Goal: Information Seeking & Learning: Compare options

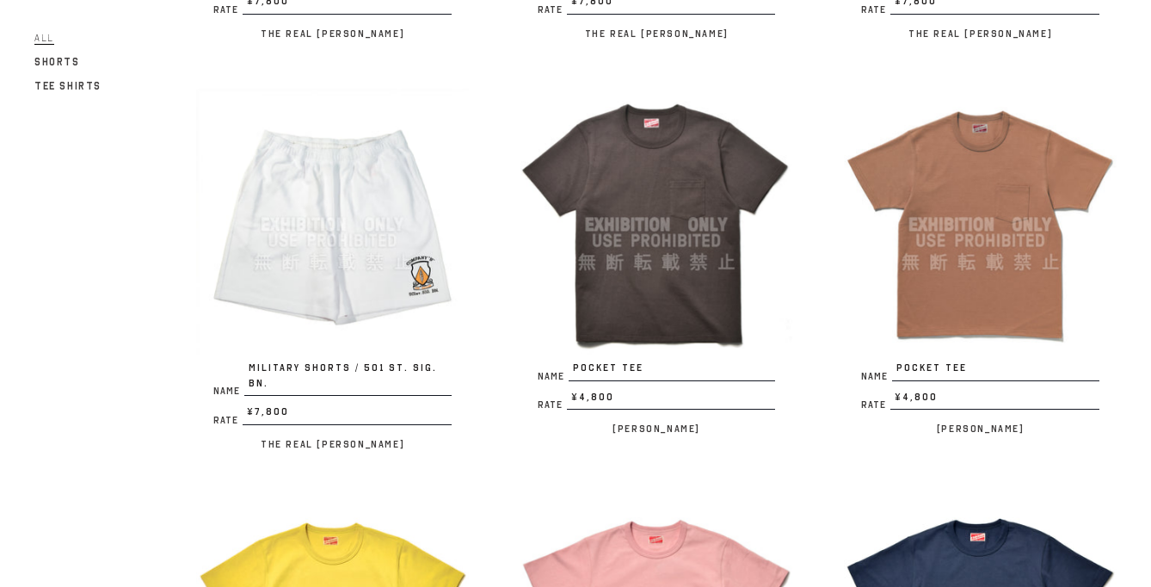
scroll to position [2577, 0]
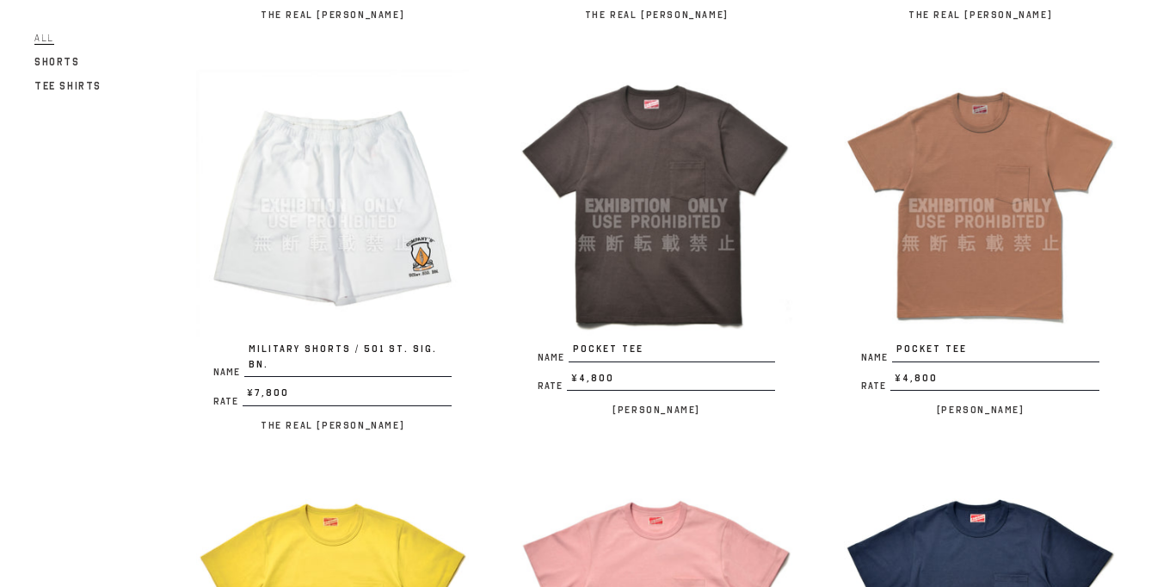
click at [962, 210] on img at bounding box center [980, 206] width 273 height 273
click at [661, 215] on img at bounding box center [656, 206] width 273 height 272
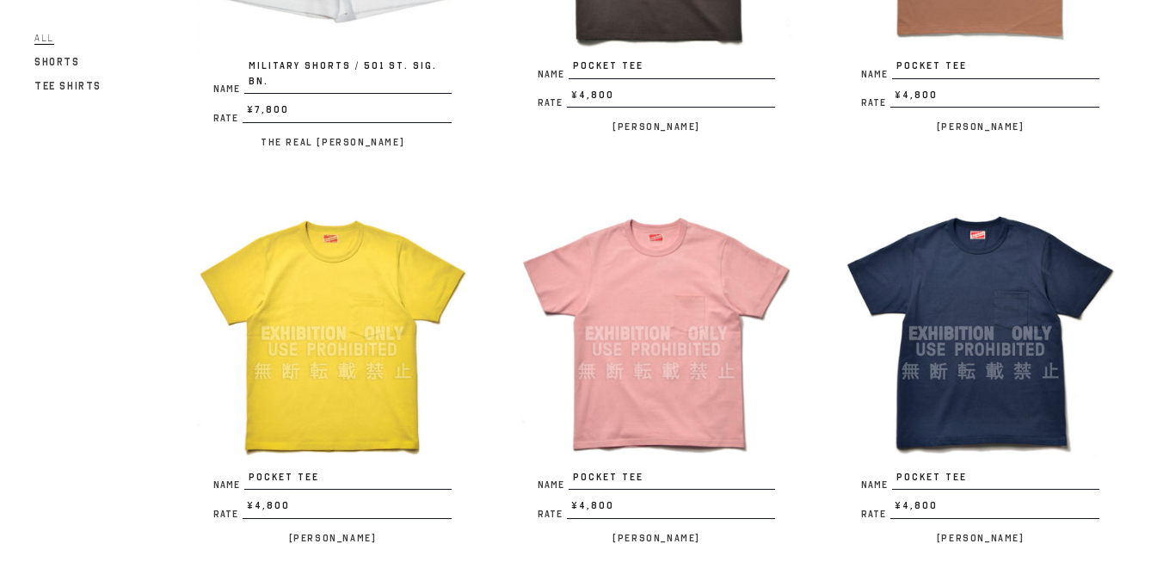
scroll to position [2860, 0]
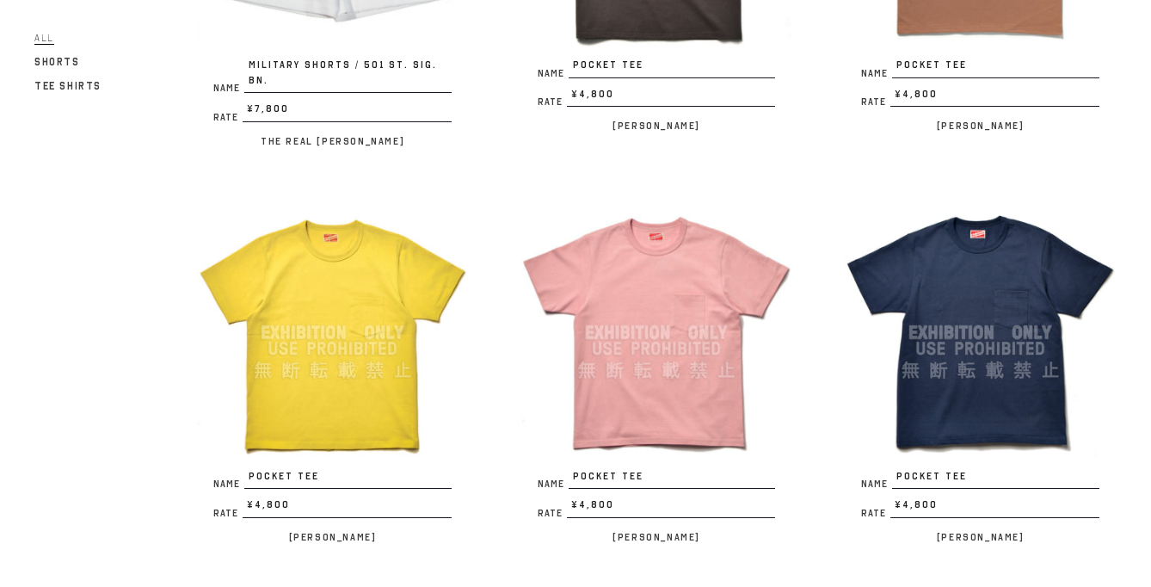
click at [665, 316] on img at bounding box center [656, 332] width 273 height 273
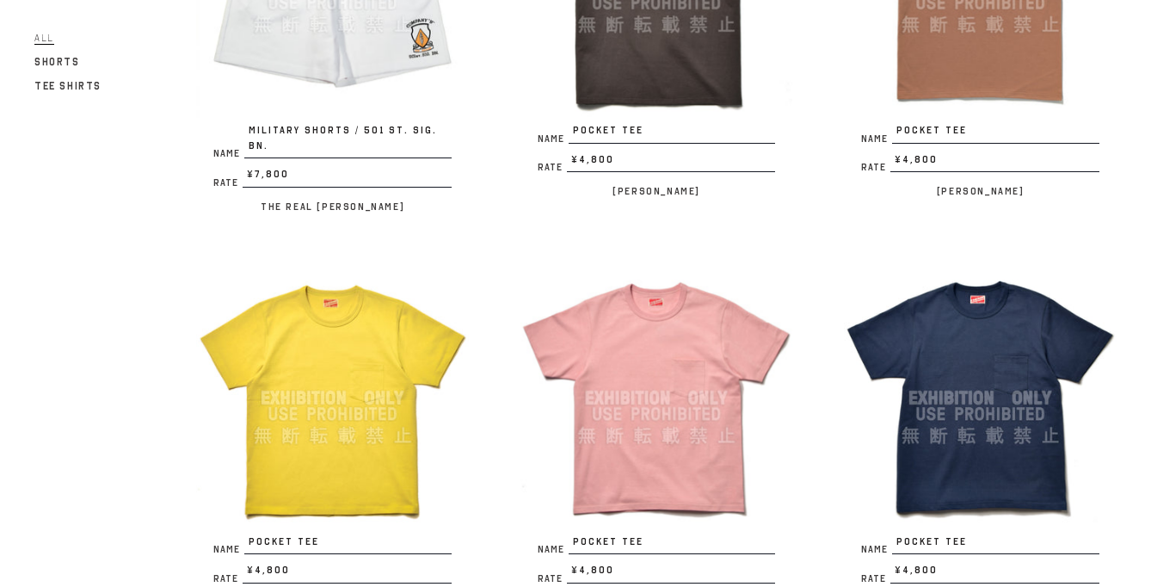
scroll to position [2903, 0]
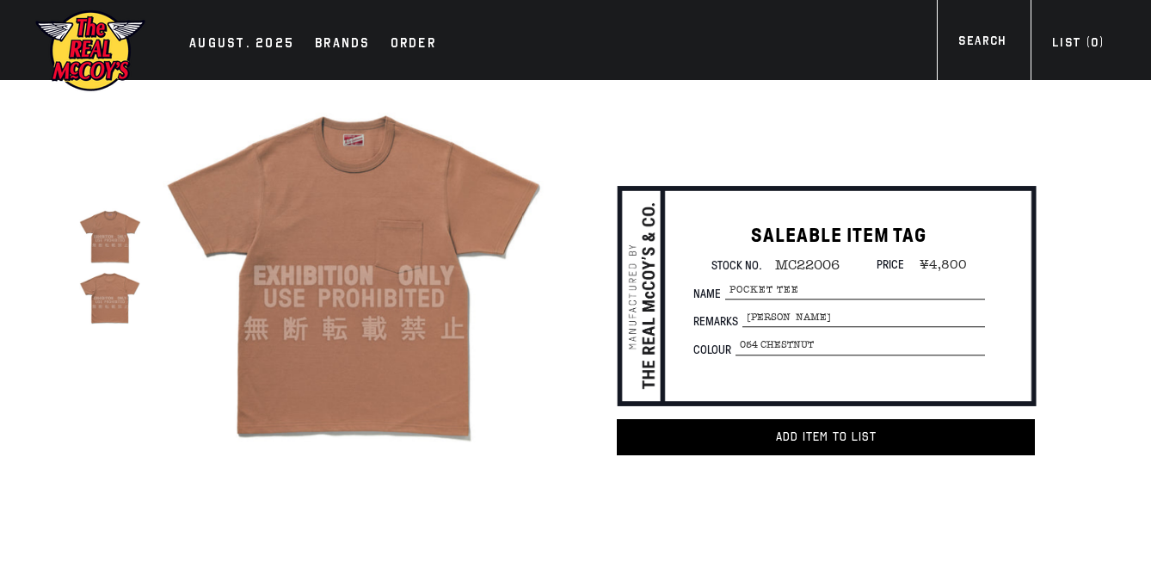
click at [346, 231] on img at bounding box center [354, 275] width 383 height 383
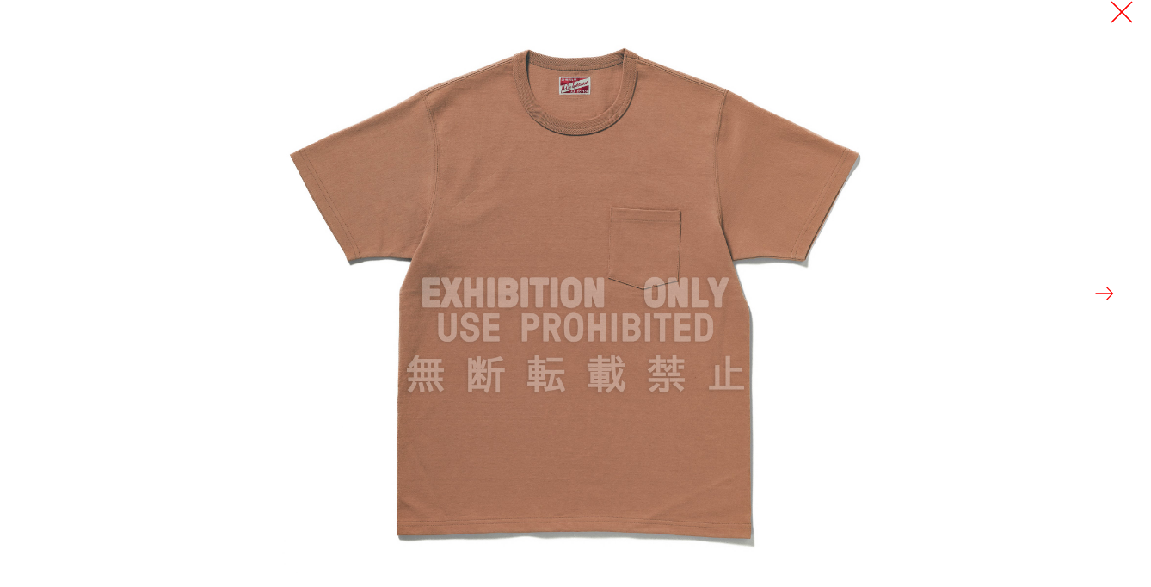
click at [1122, 14] on button at bounding box center [1122, 12] width 24 height 24
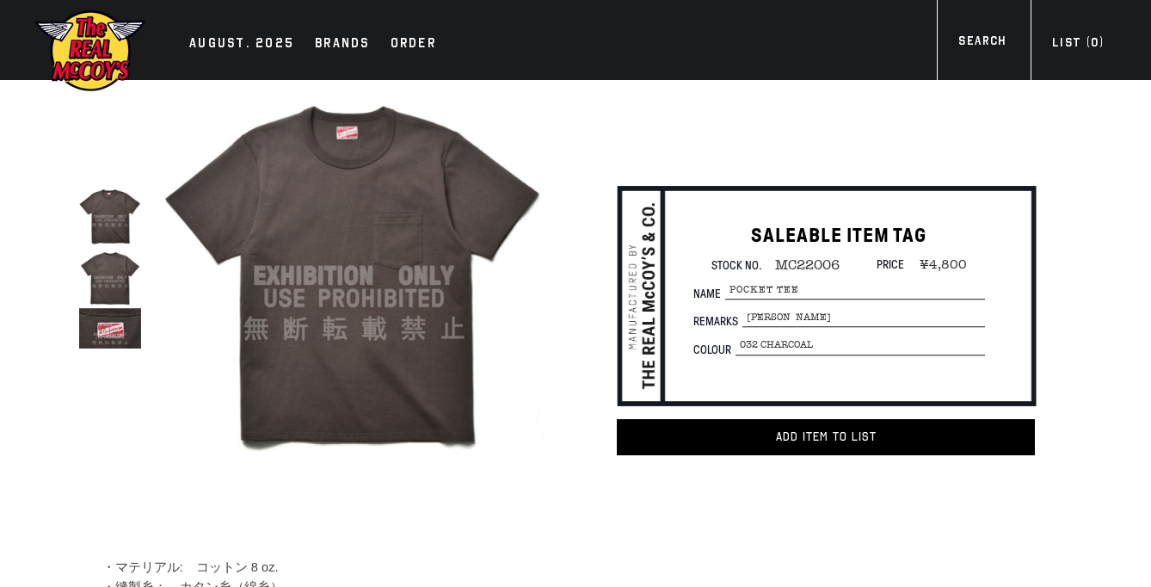
click at [110, 287] on img at bounding box center [109, 277] width 61 height 61
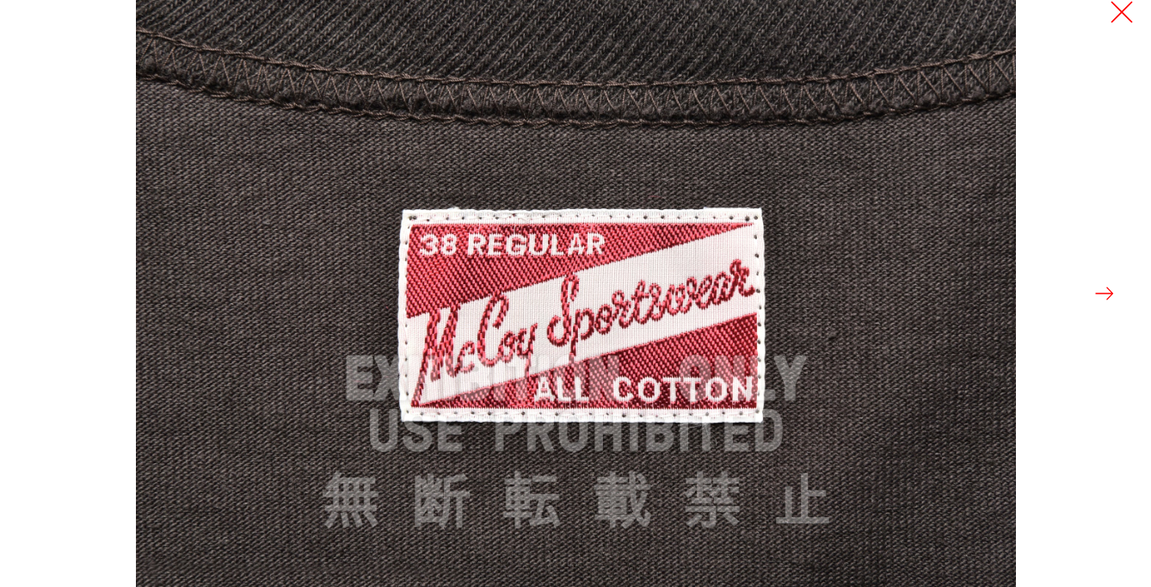
click at [1130, 1] on button at bounding box center [1122, 12] width 24 height 24
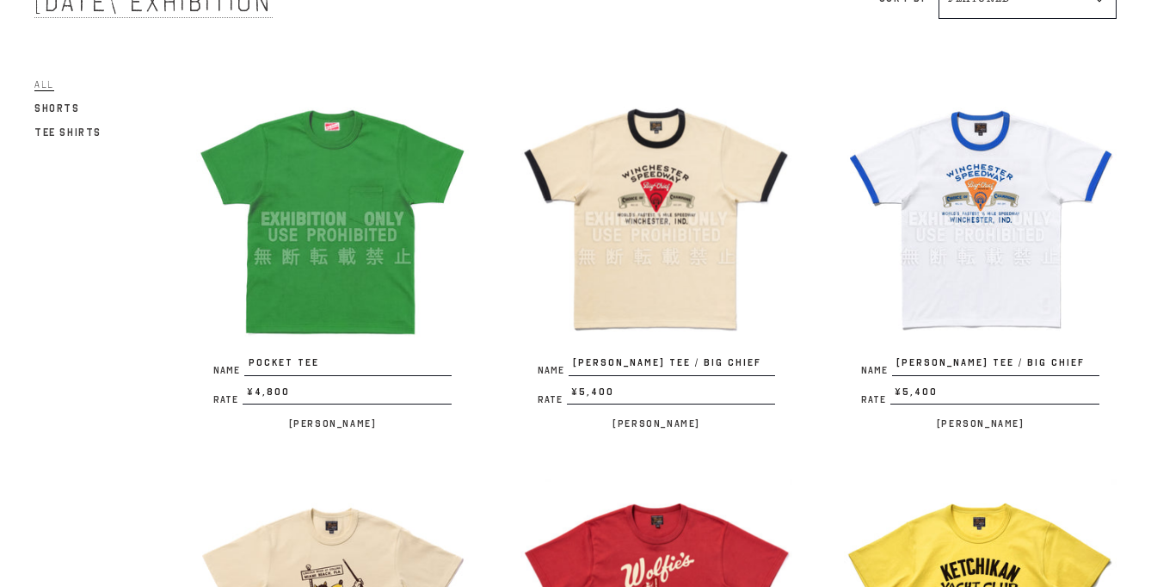
scroll to position [168, 0]
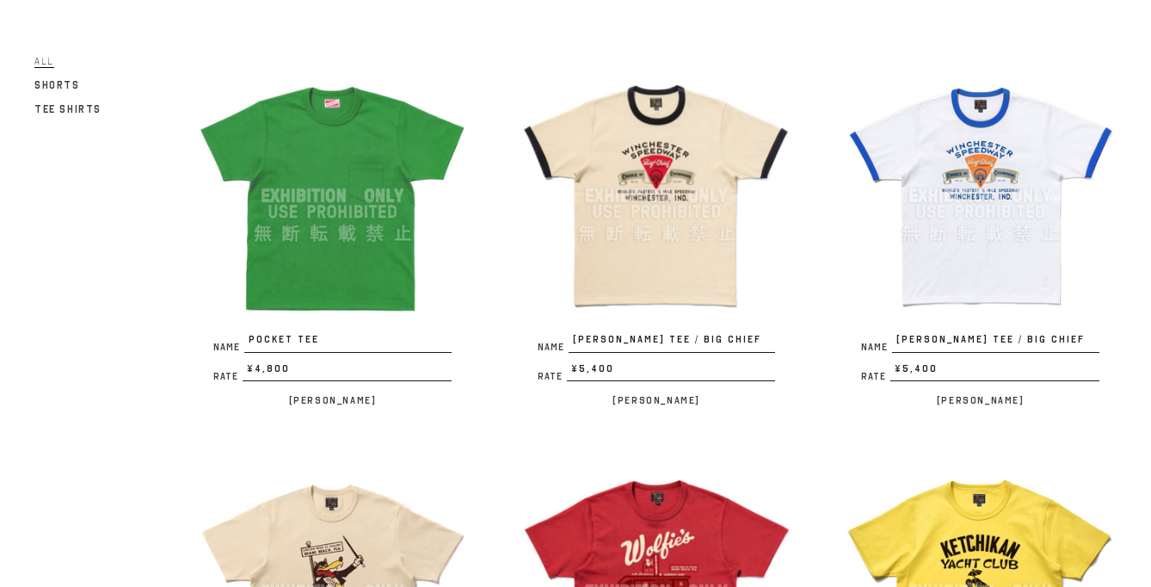
click at [343, 269] on img at bounding box center [332, 195] width 273 height 273
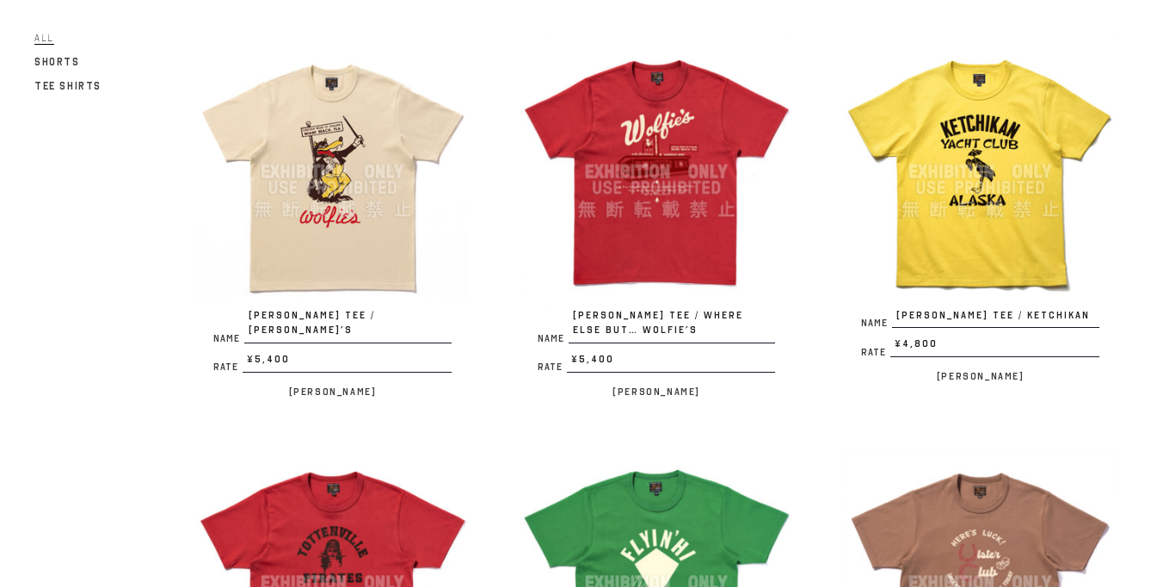
scroll to position [584, 0]
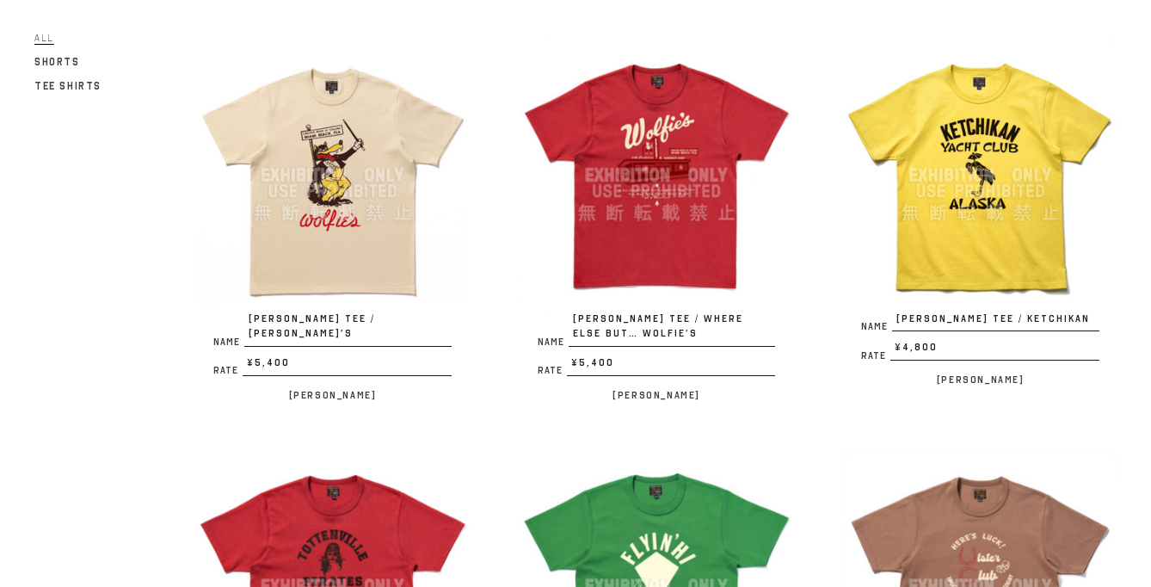
click at [620, 200] on img at bounding box center [656, 175] width 273 height 273
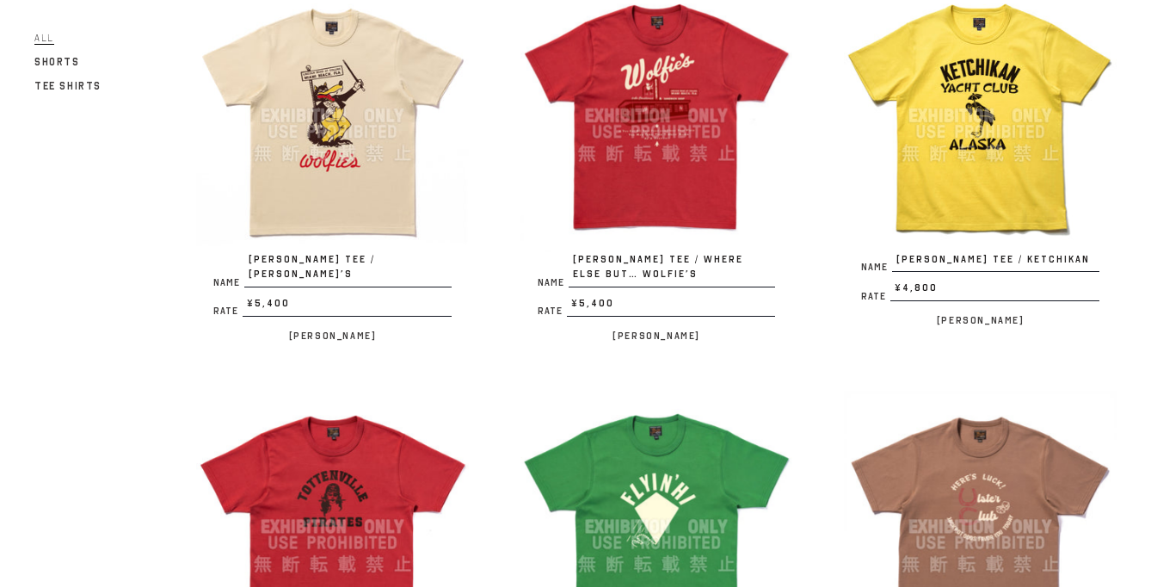
scroll to position [659, 0]
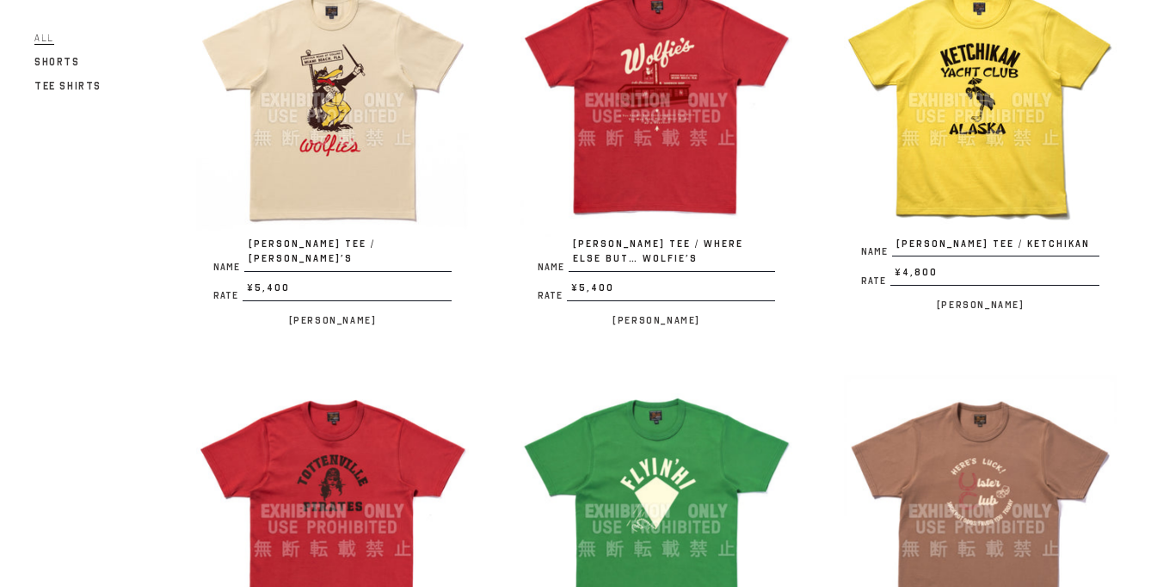
click at [998, 108] on img at bounding box center [980, 100] width 273 height 273
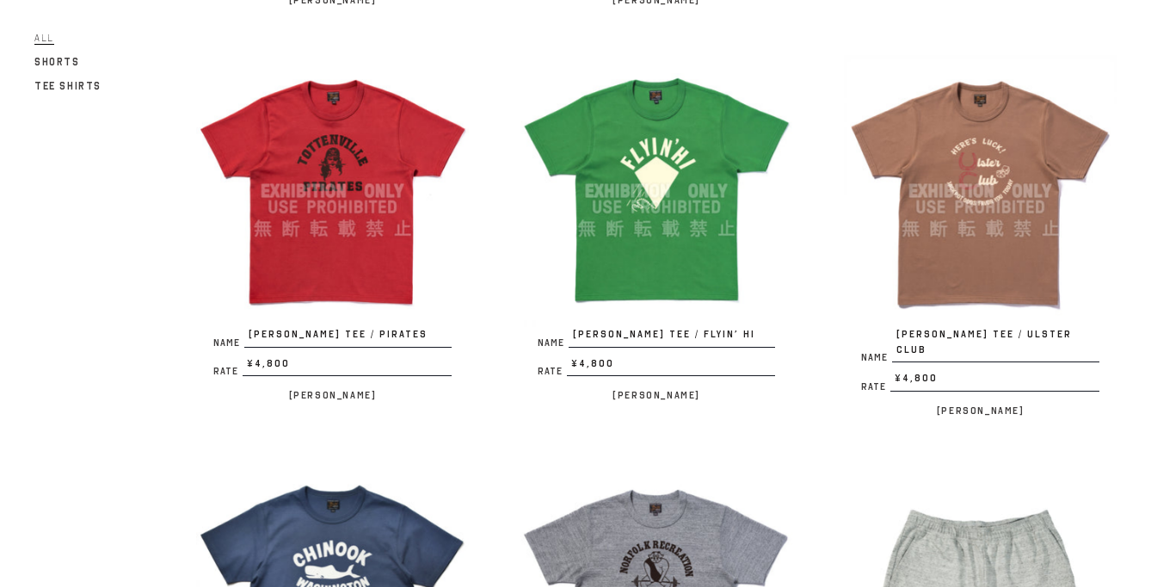
scroll to position [1240, 0]
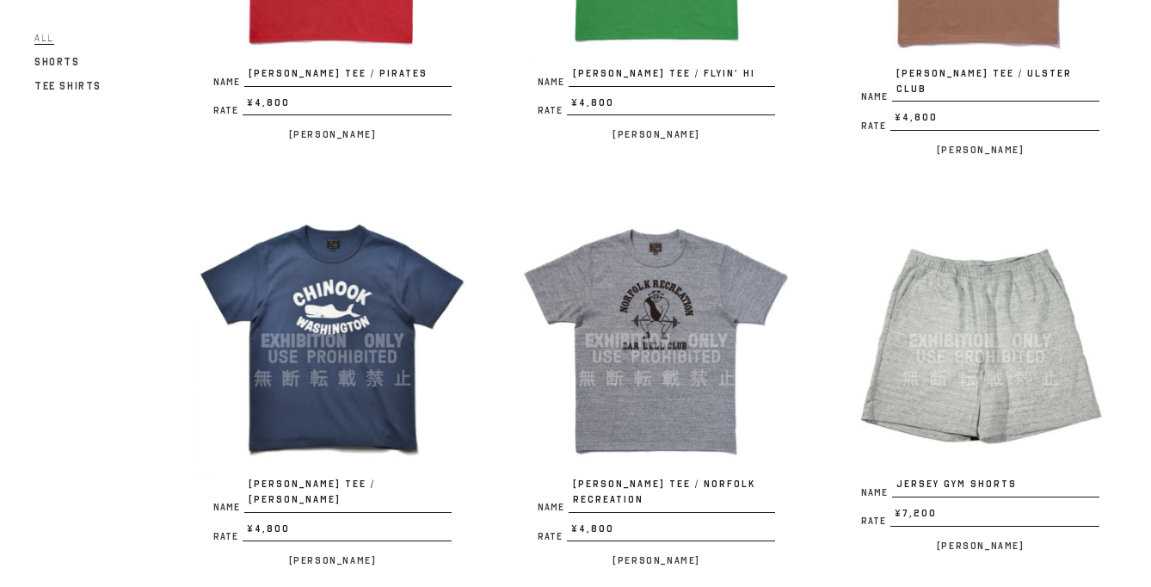
click at [391, 376] on img at bounding box center [332, 341] width 273 height 273
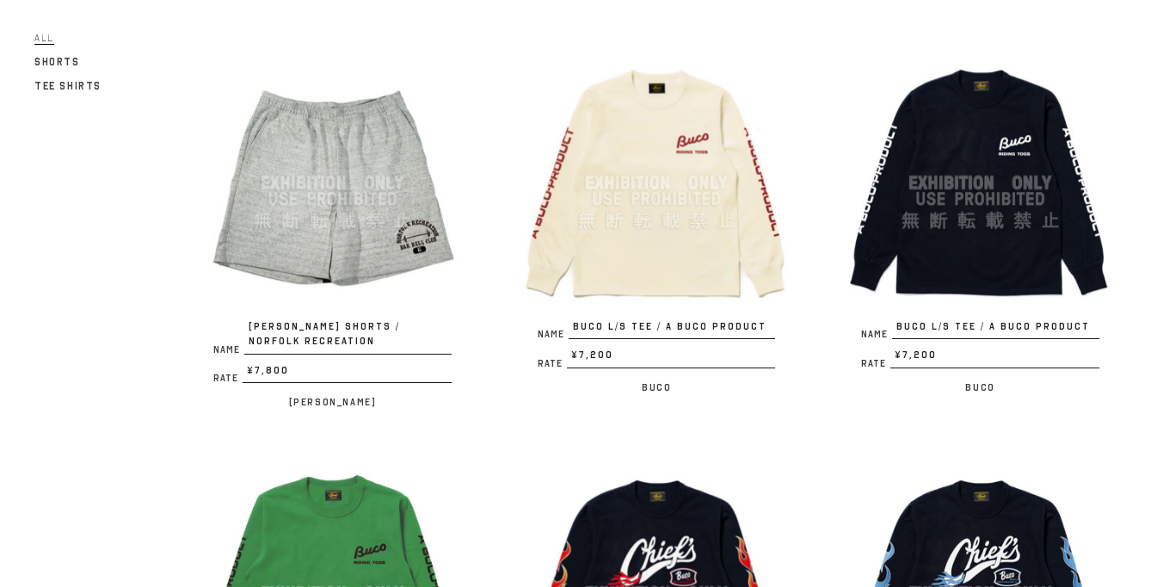
scroll to position [2188, 0]
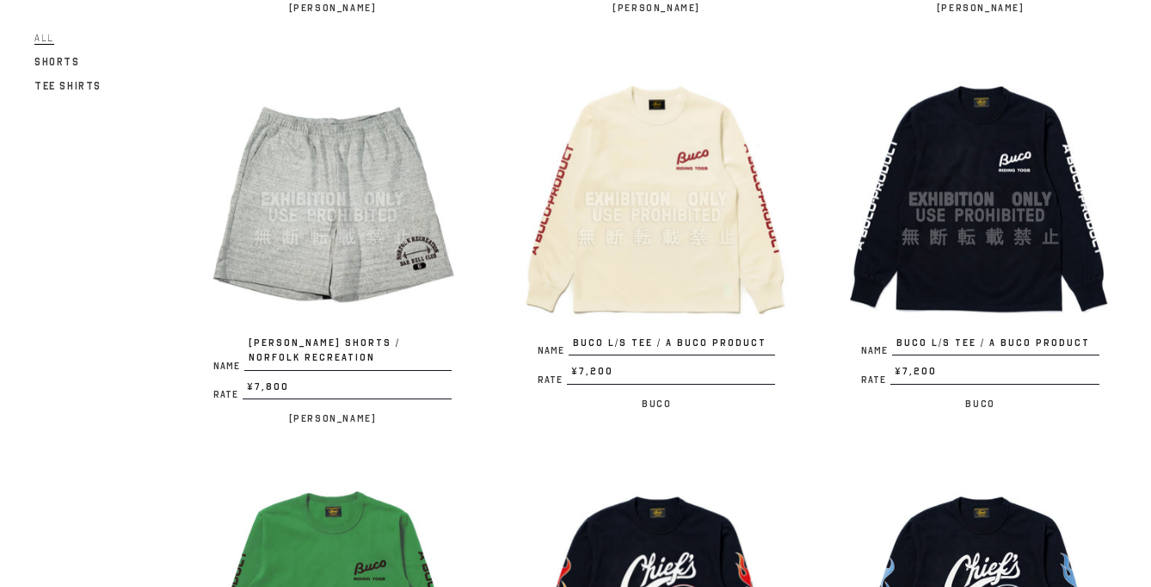
click at [599, 208] on img at bounding box center [656, 199] width 273 height 273
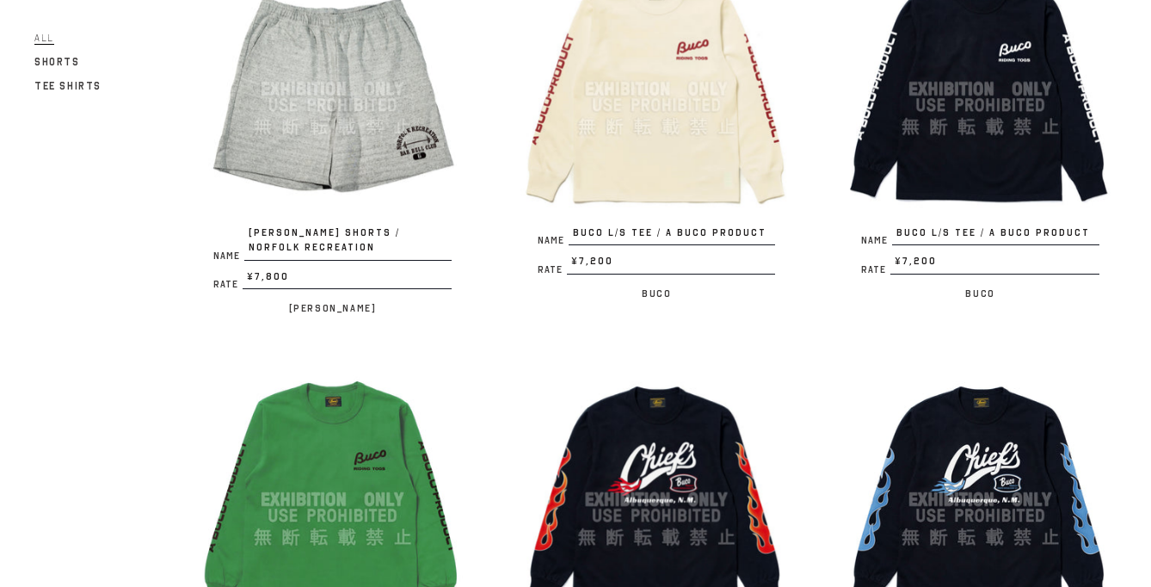
scroll to position [2436, 0]
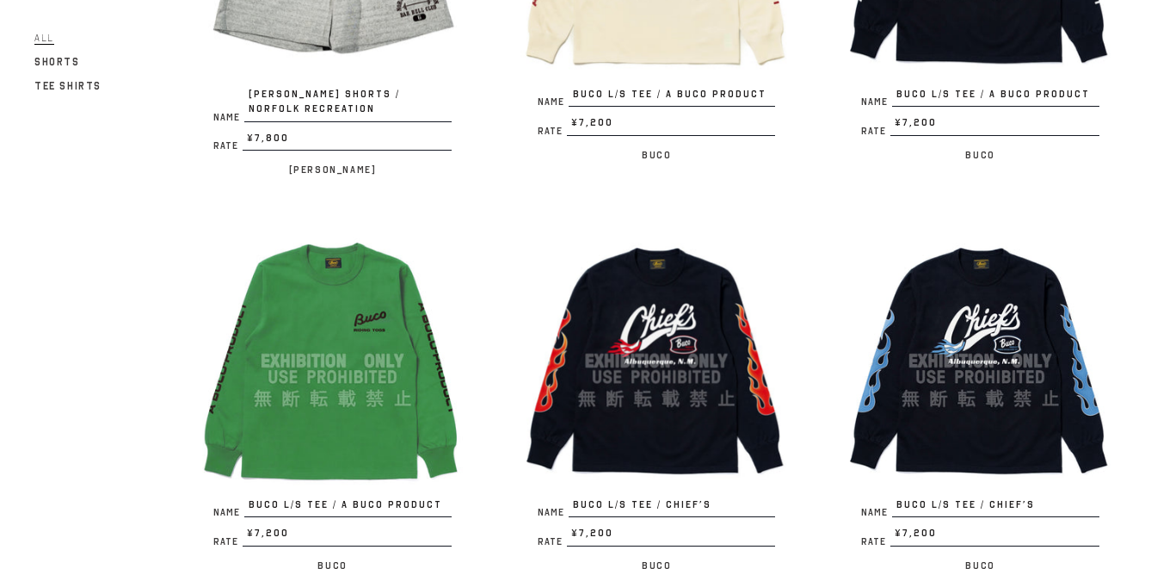
click at [336, 361] on img at bounding box center [332, 361] width 273 height 273
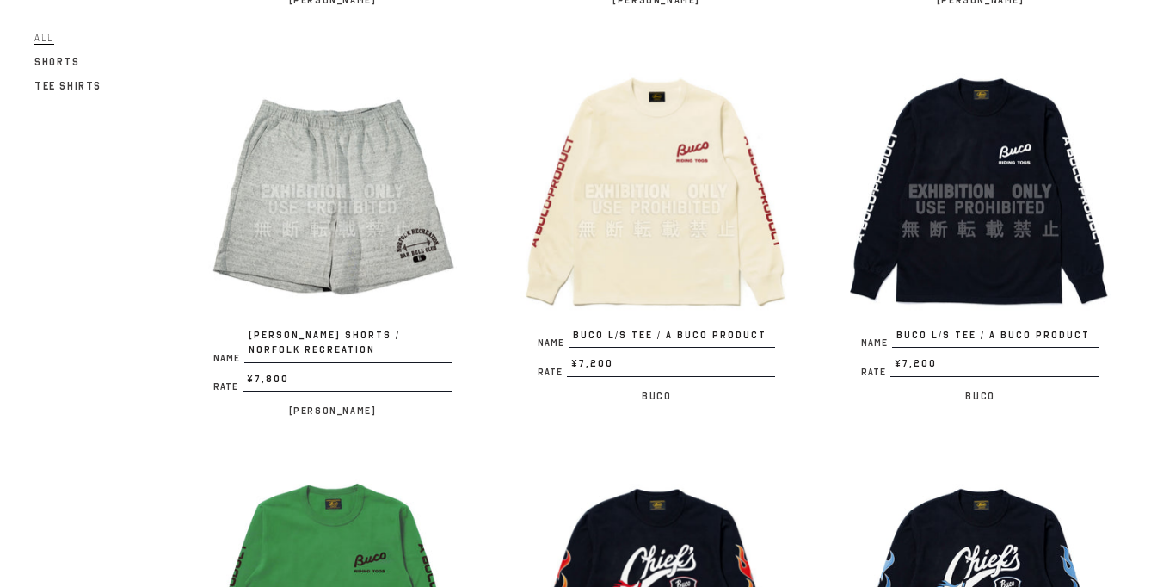
scroll to position [2128, 0]
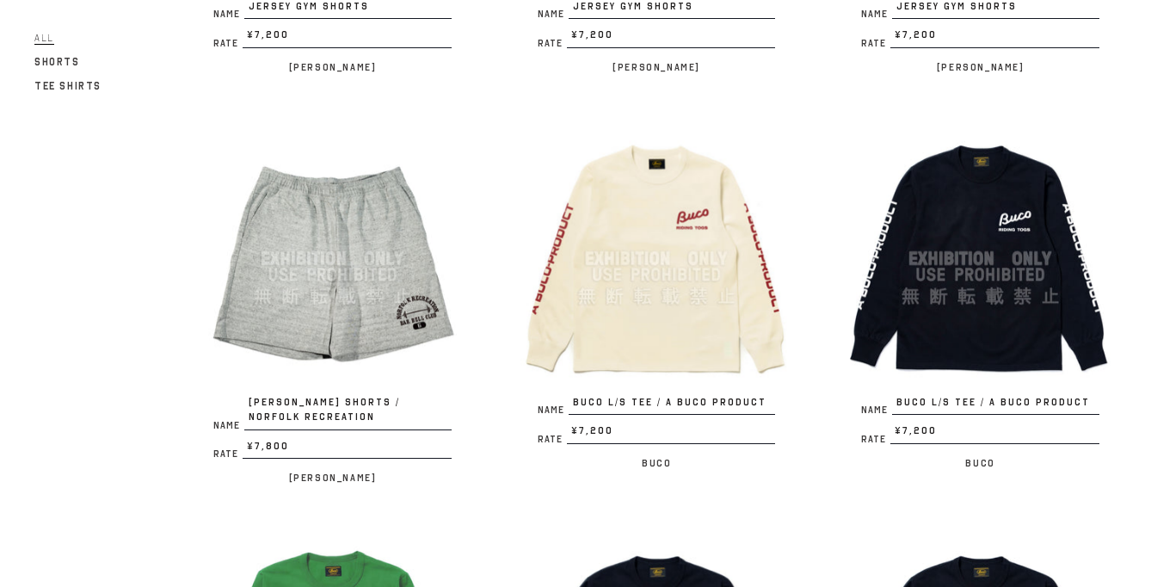
click at [934, 249] on img at bounding box center [980, 258] width 273 height 273
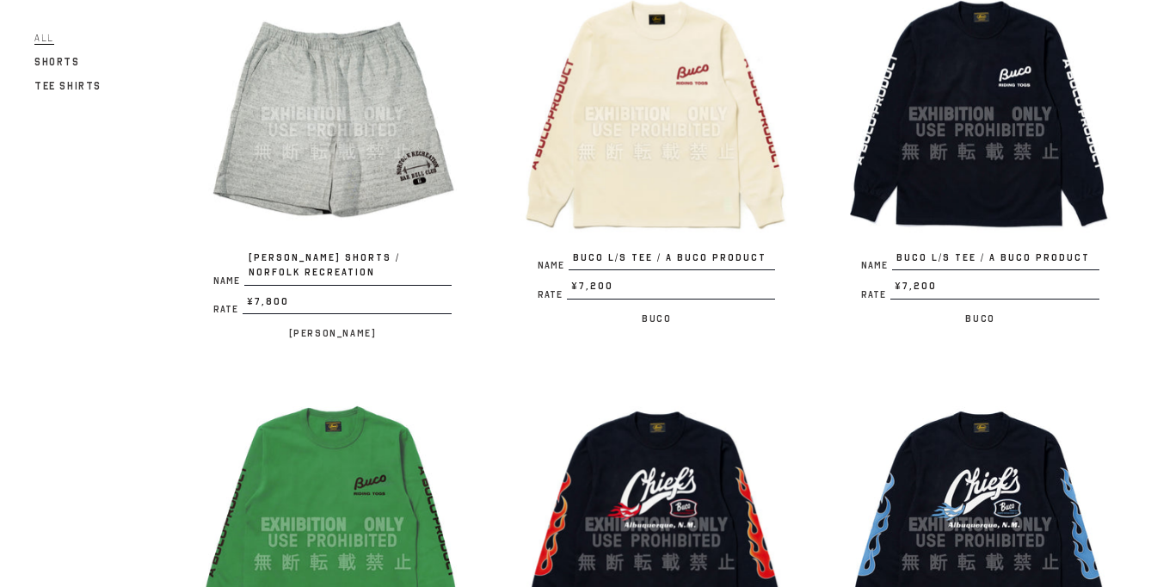
scroll to position [2475, 0]
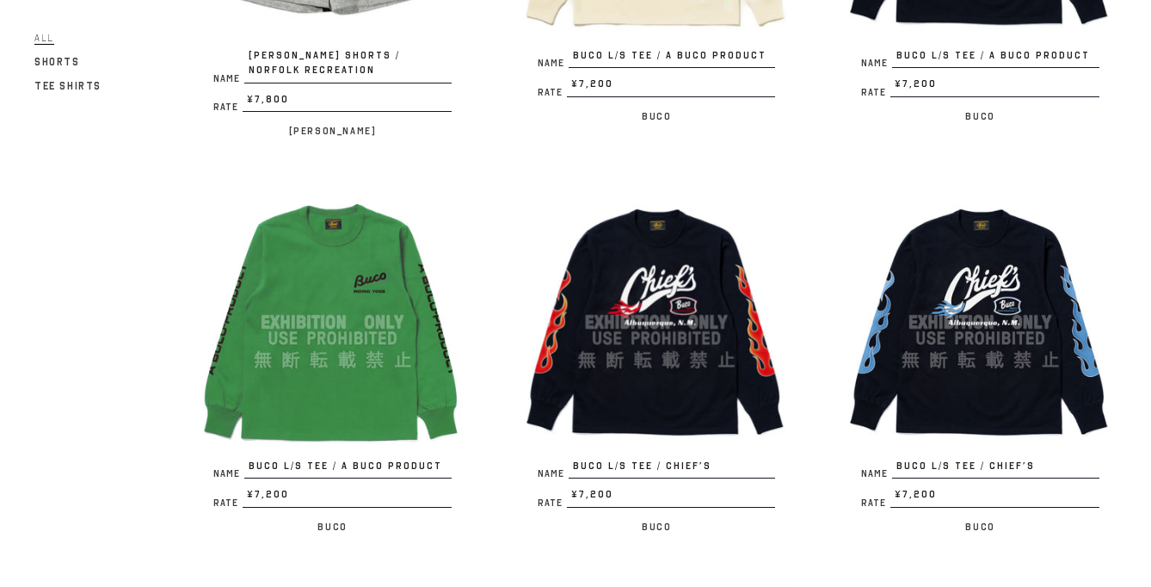
click at [679, 305] on img at bounding box center [656, 322] width 273 height 273
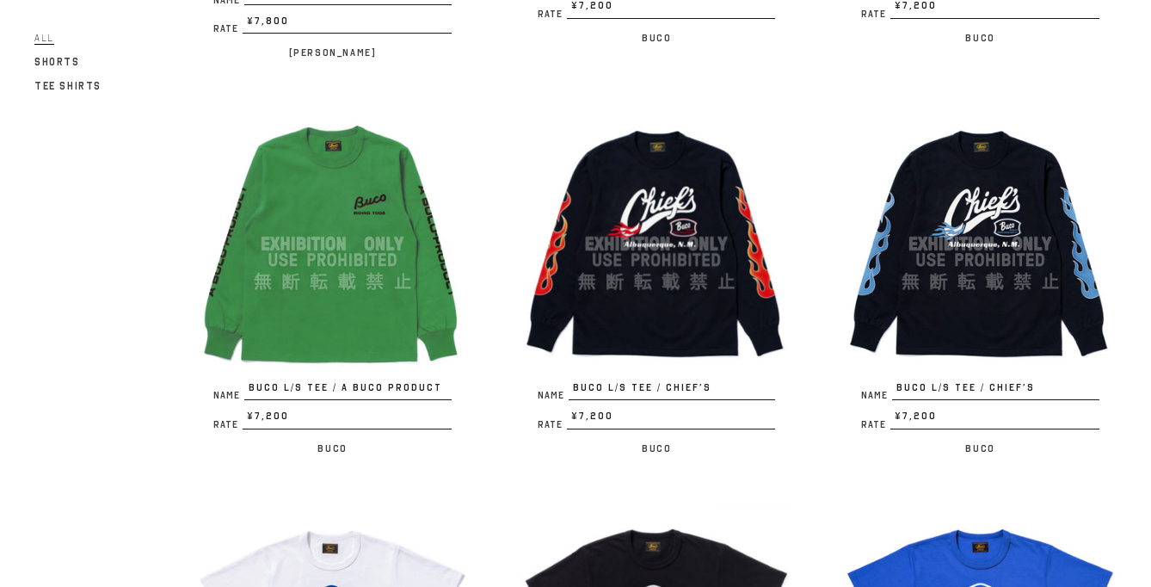
scroll to position [2532, 0]
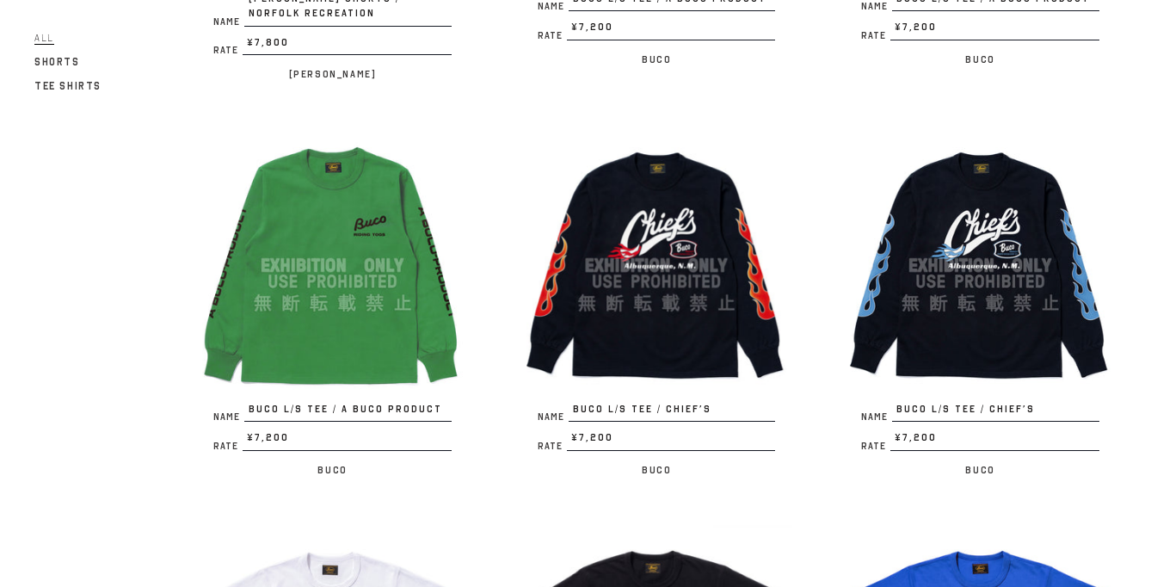
click at [923, 289] on img at bounding box center [980, 265] width 273 height 273
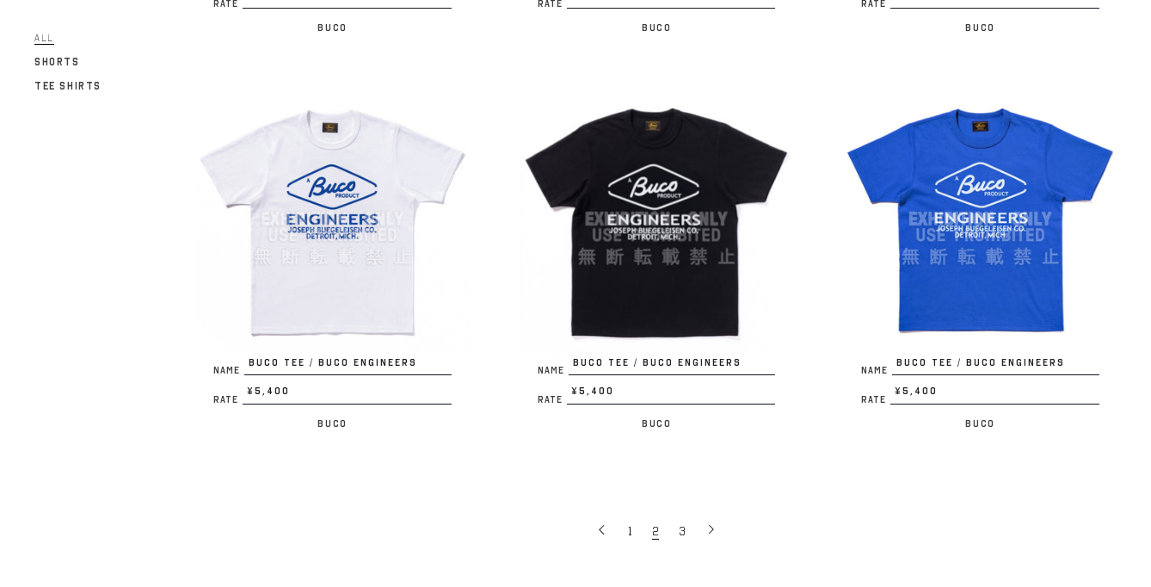
scroll to position [2975, 0]
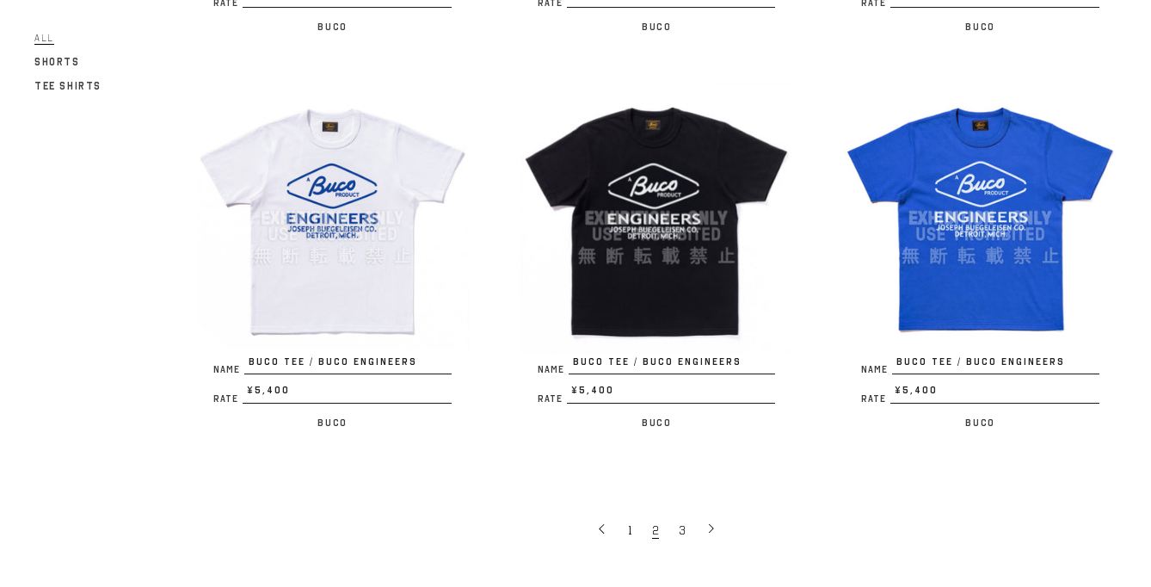
click at [694, 225] on img at bounding box center [656, 218] width 273 height 273
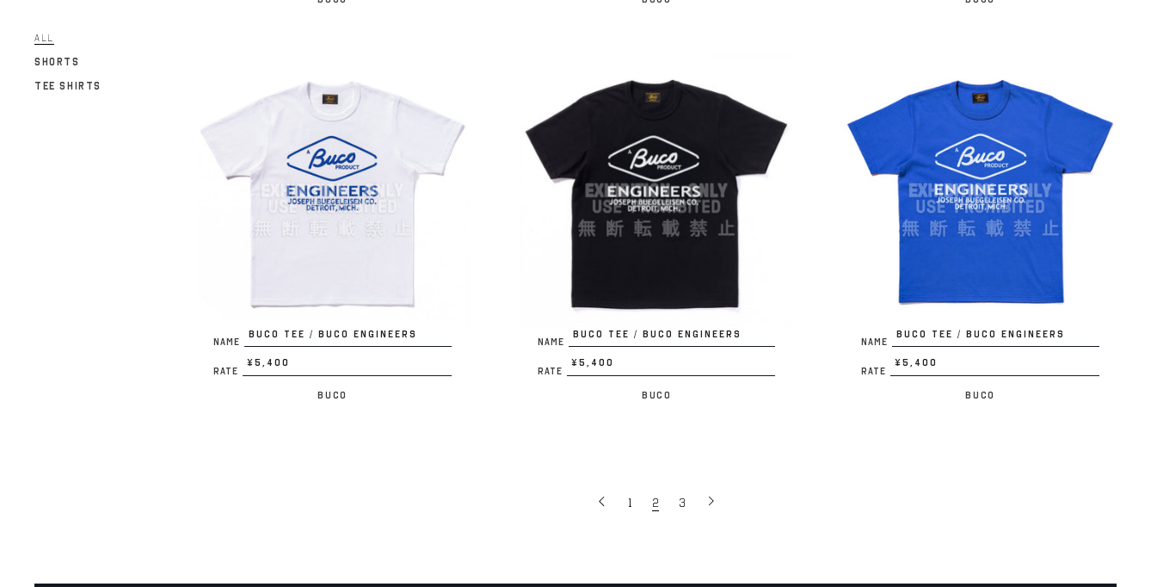
scroll to position [3020, 0]
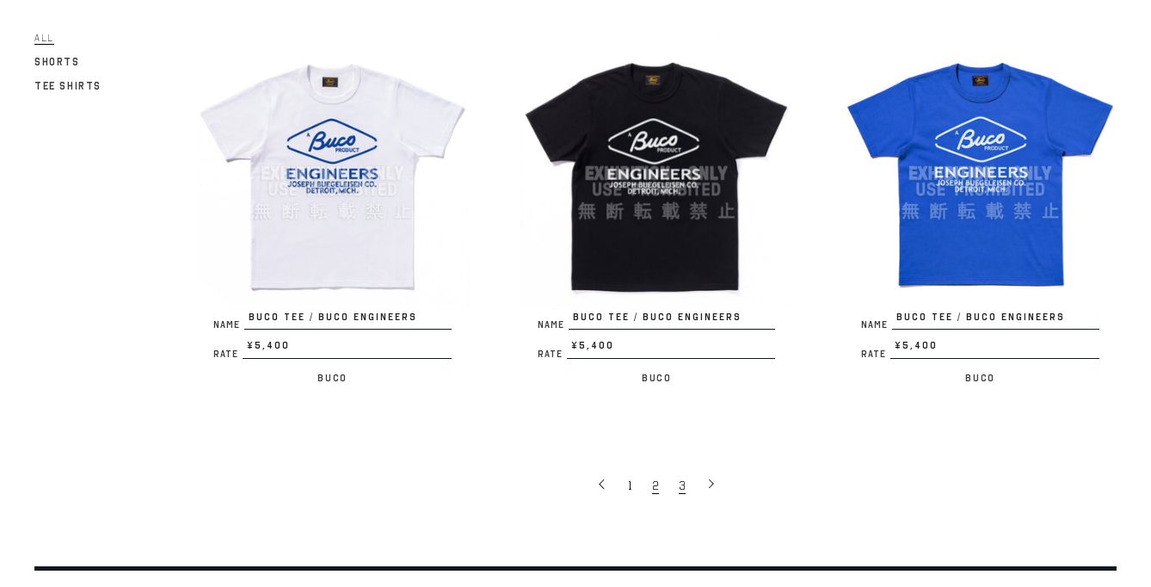
click at [683, 477] on span "3" at bounding box center [682, 485] width 7 height 16
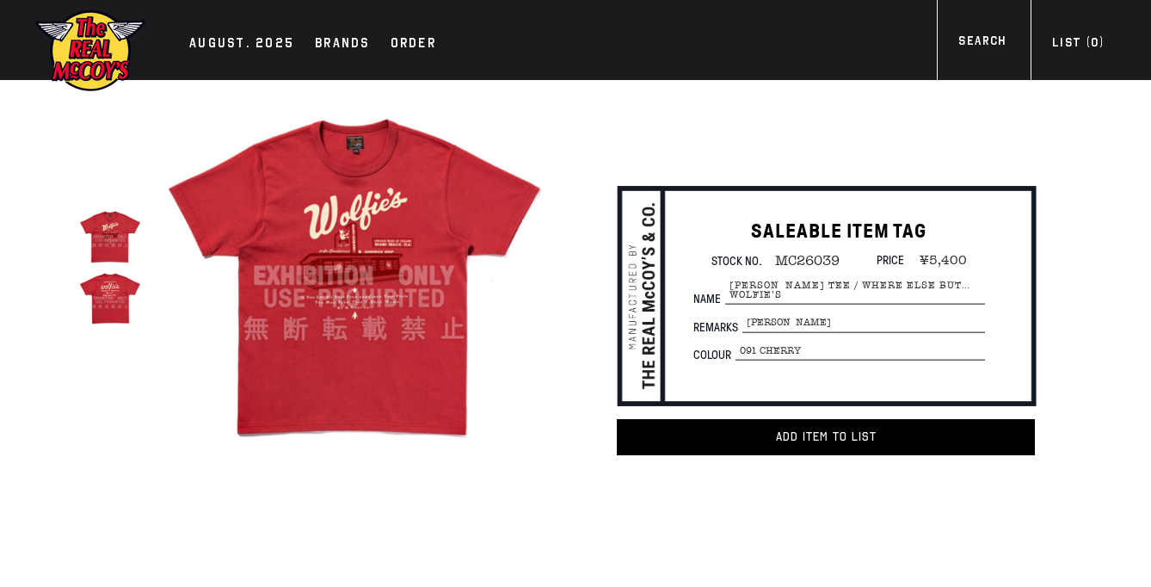
click at [346, 252] on img at bounding box center [354, 275] width 383 height 383
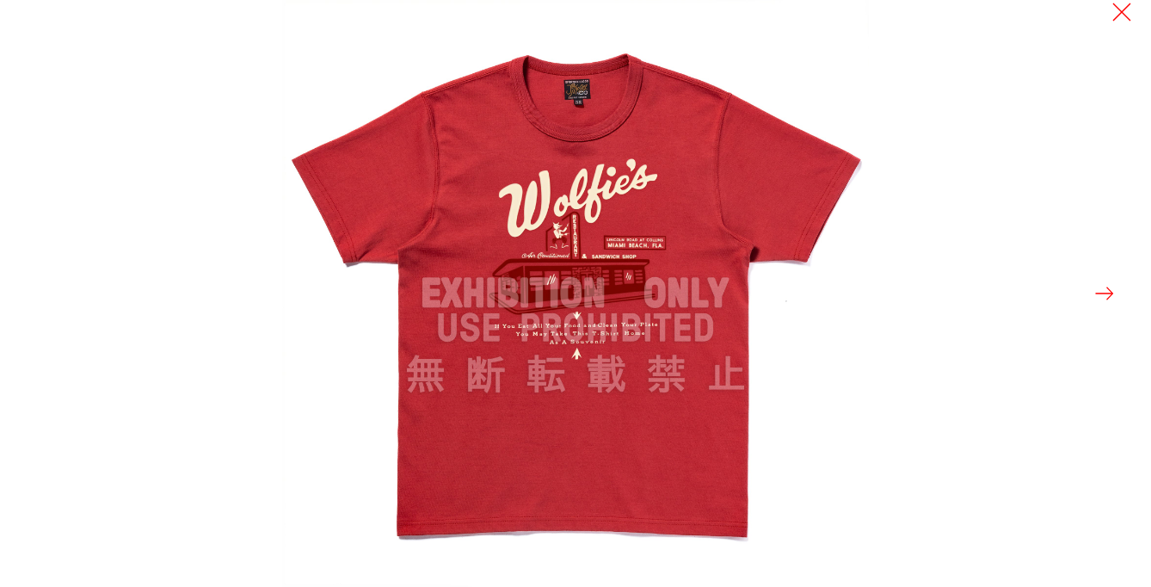
click at [587, 246] on img at bounding box center [575, 293] width 587 height 587
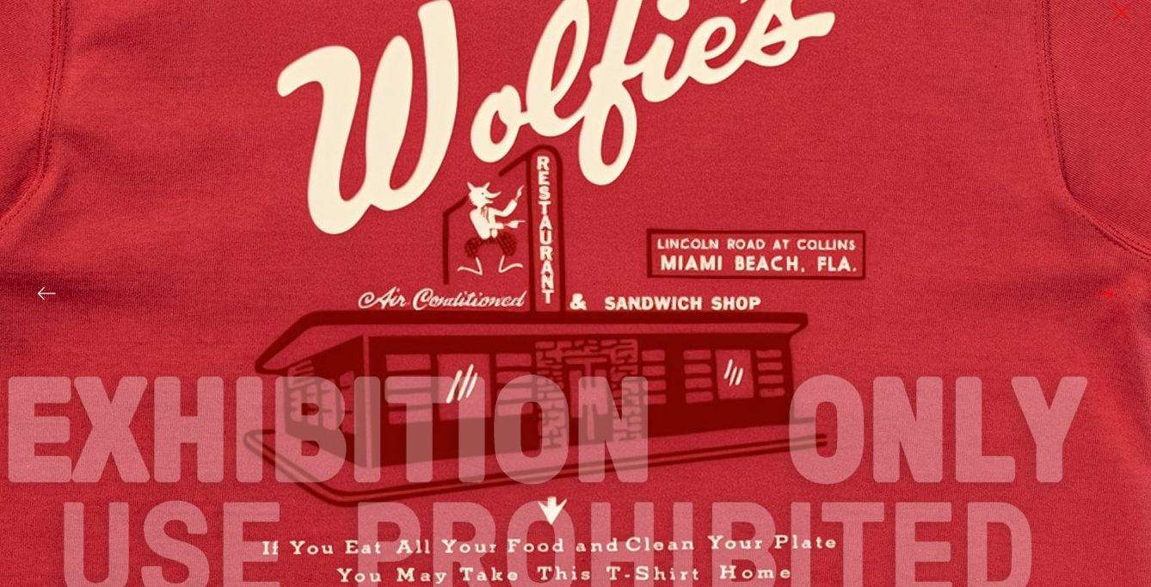
click at [524, 19] on img at bounding box center [547, 432] width 2065 height 2065
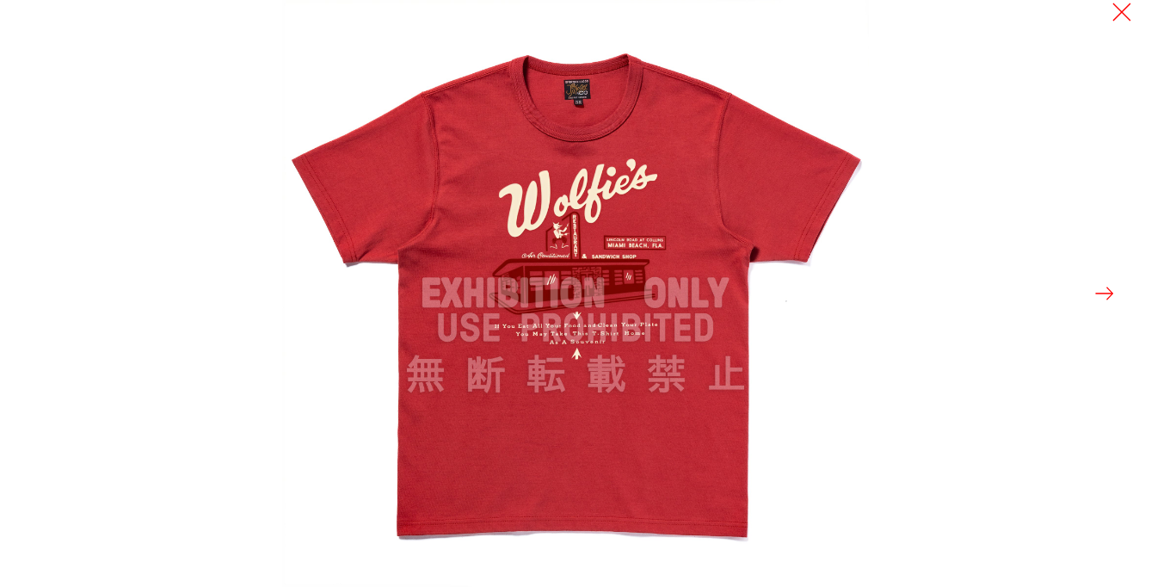
click at [1106, 16] on div at bounding box center [857, 293] width 1151 height 587
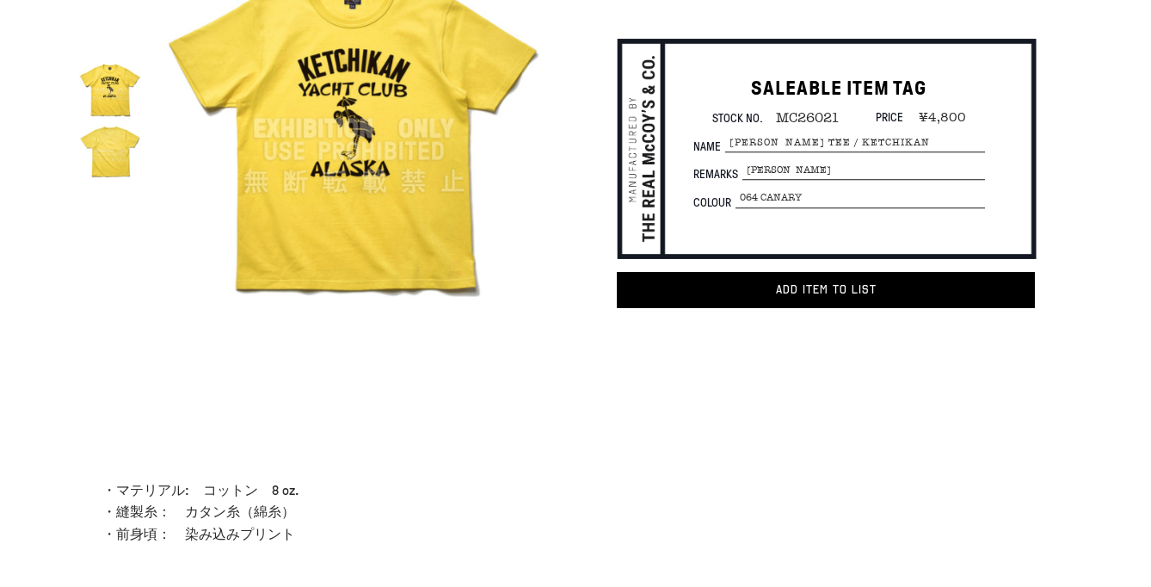
scroll to position [163, 0]
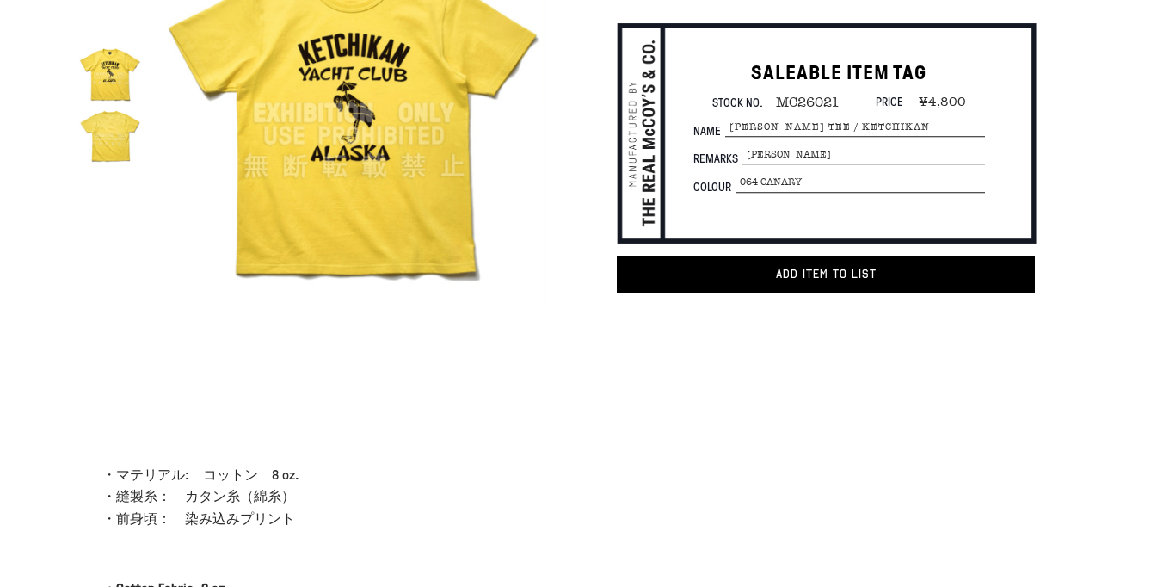
click at [412, 175] on img at bounding box center [354, 113] width 383 height 383
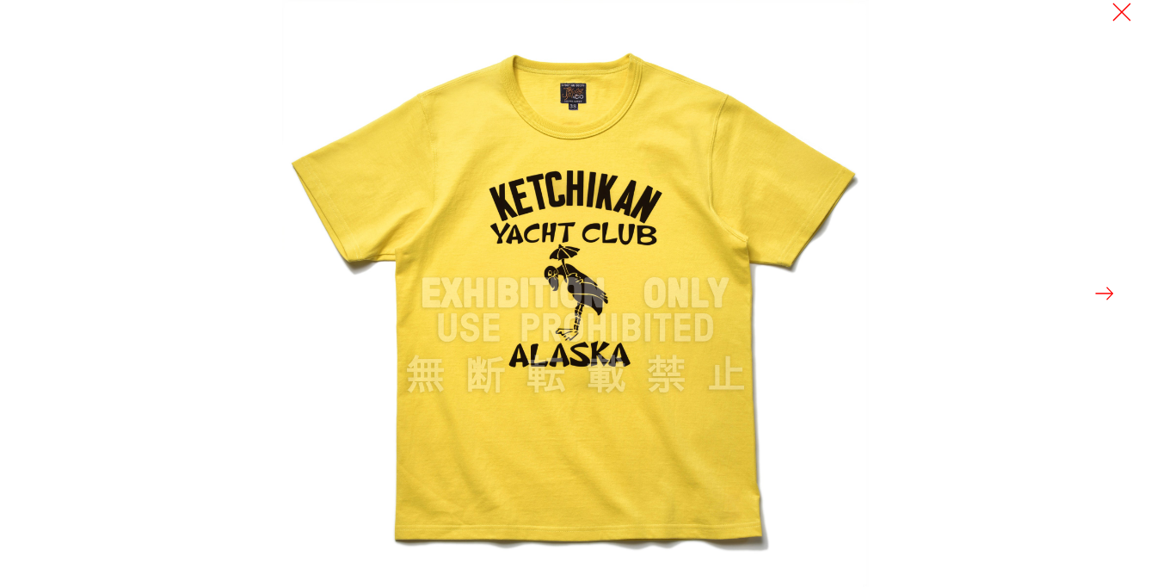
click at [563, 273] on img at bounding box center [575, 293] width 587 height 587
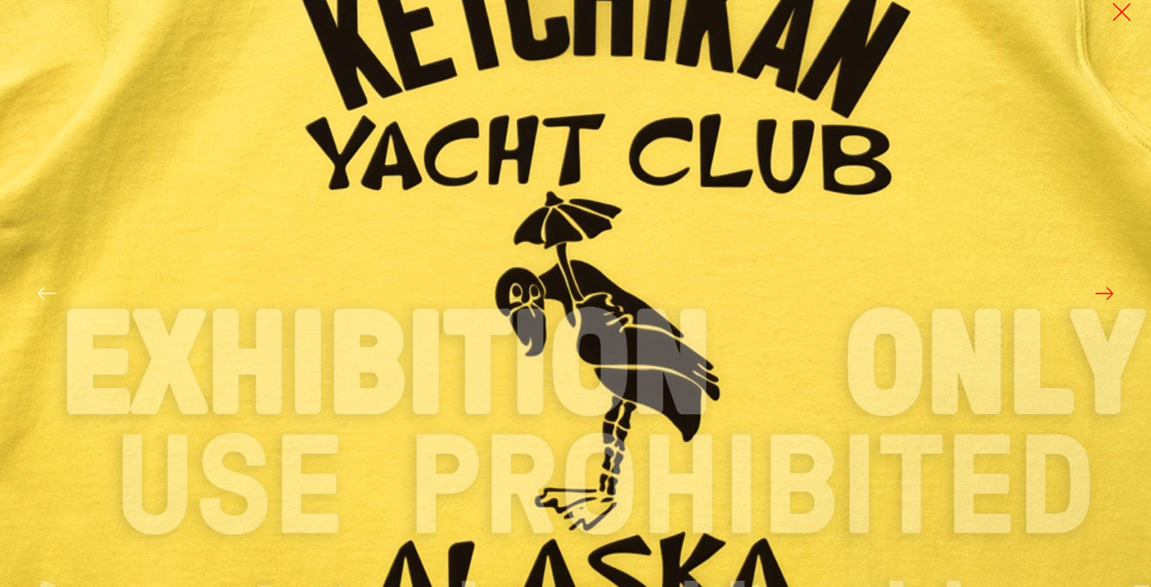
click at [632, 413] on img at bounding box center [605, 364] width 2065 height 2065
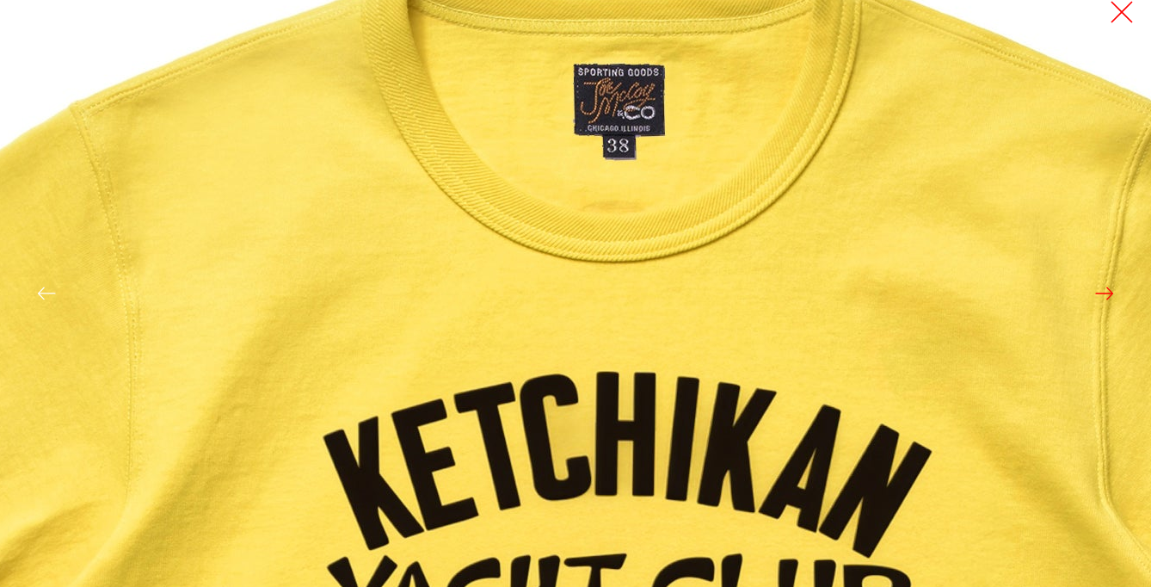
click at [1116, 18] on button at bounding box center [1122, 12] width 24 height 24
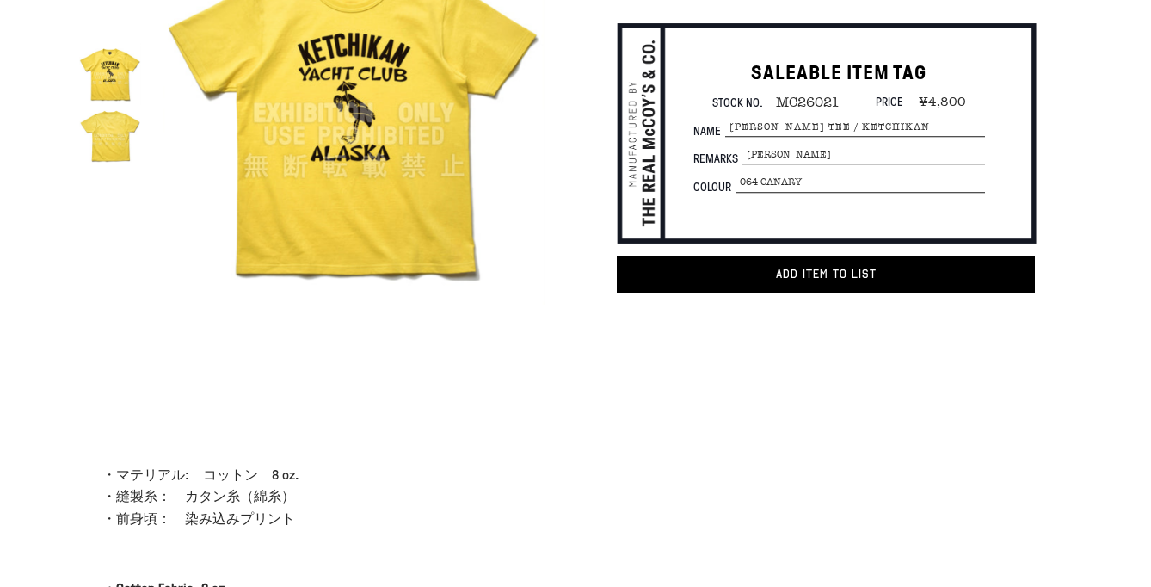
scroll to position [175, 0]
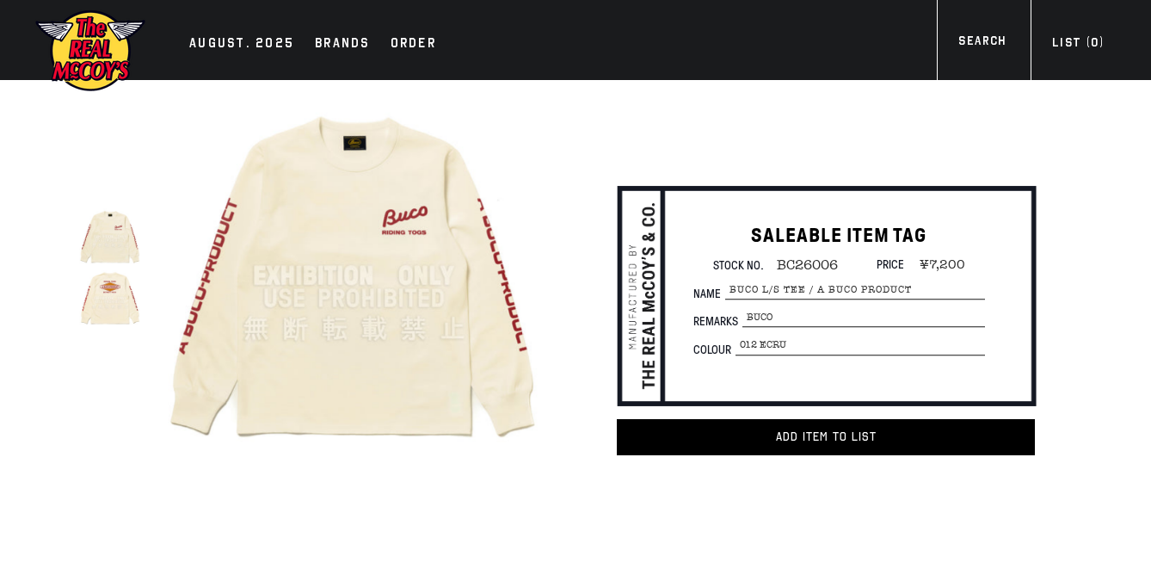
click at [126, 299] on img at bounding box center [109, 298] width 61 height 61
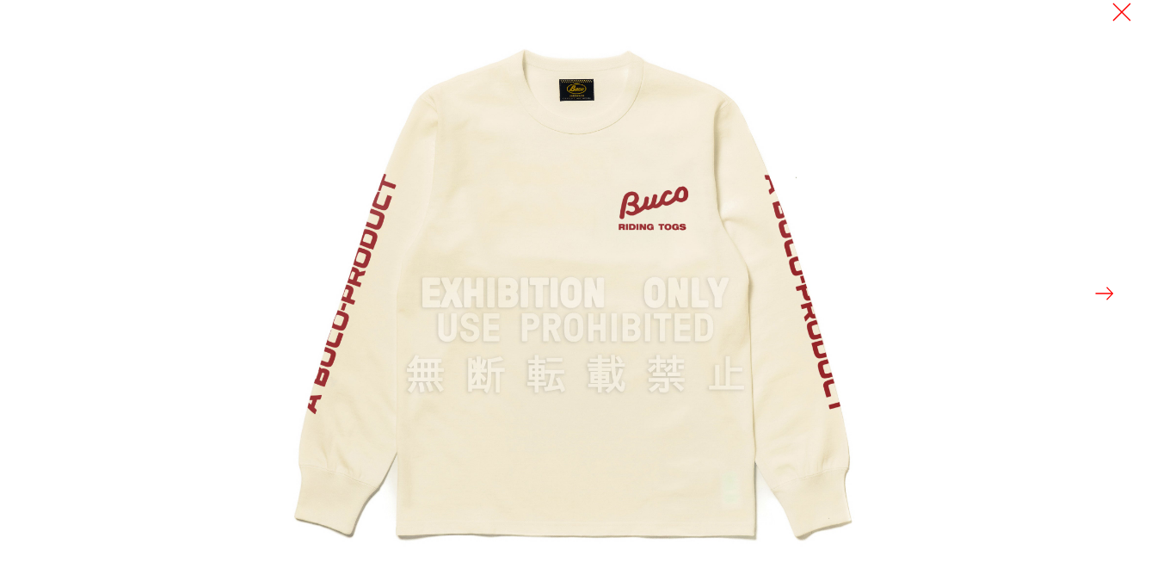
click at [1115, 274] on div at bounding box center [857, 293] width 1151 height 587
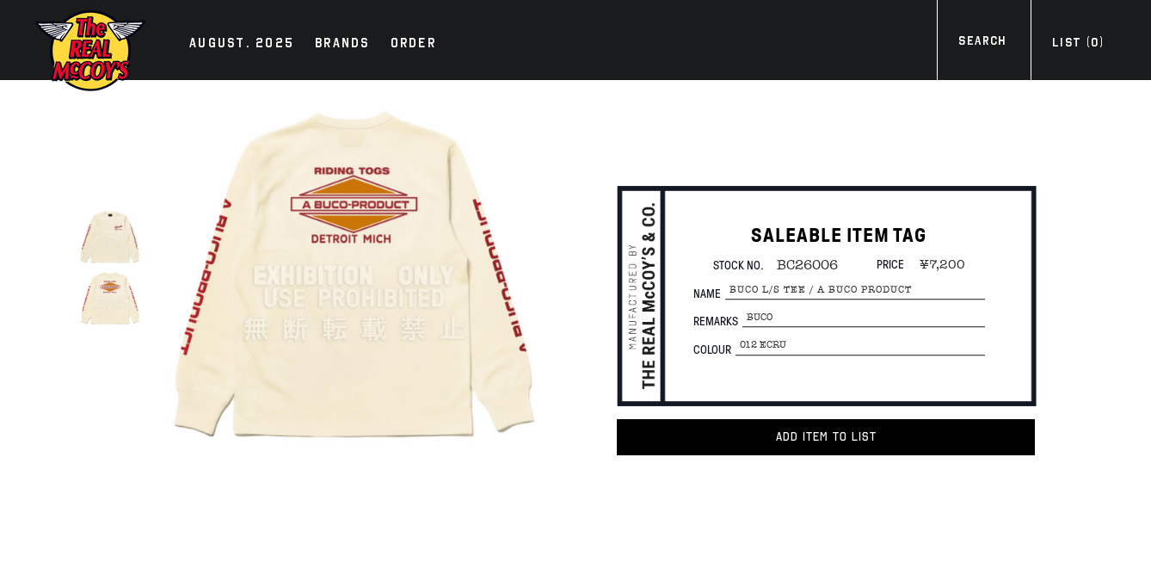
click at [1104, 292] on button at bounding box center [1105, 293] width 24 height 24
click at [423, 321] on img at bounding box center [354, 275] width 383 height 383
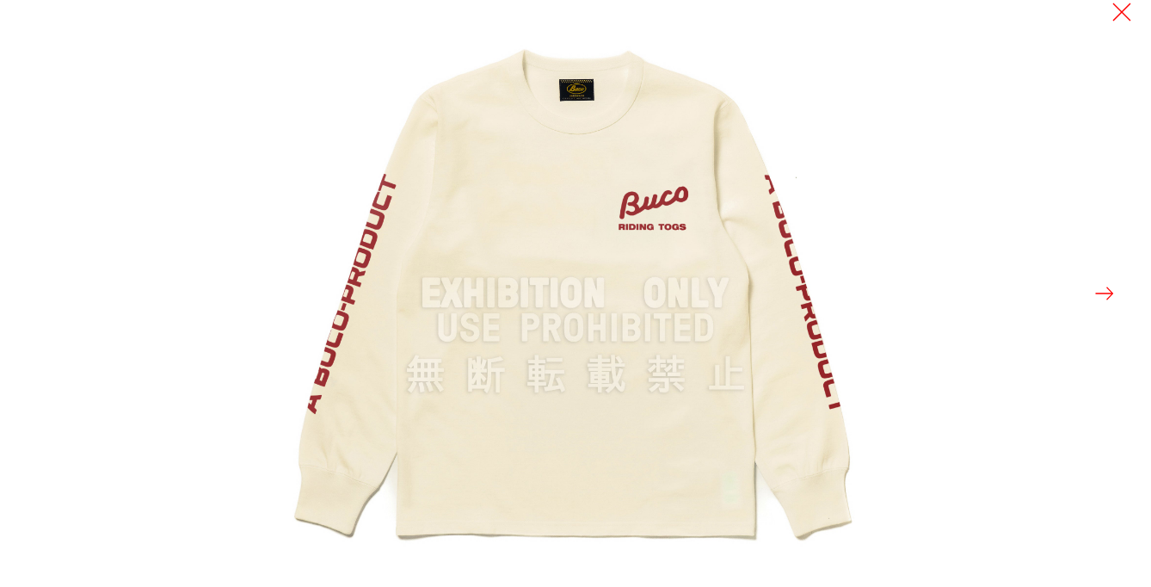
click at [1099, 291] on button at bounding box center [1105, 293] width 24 height 24
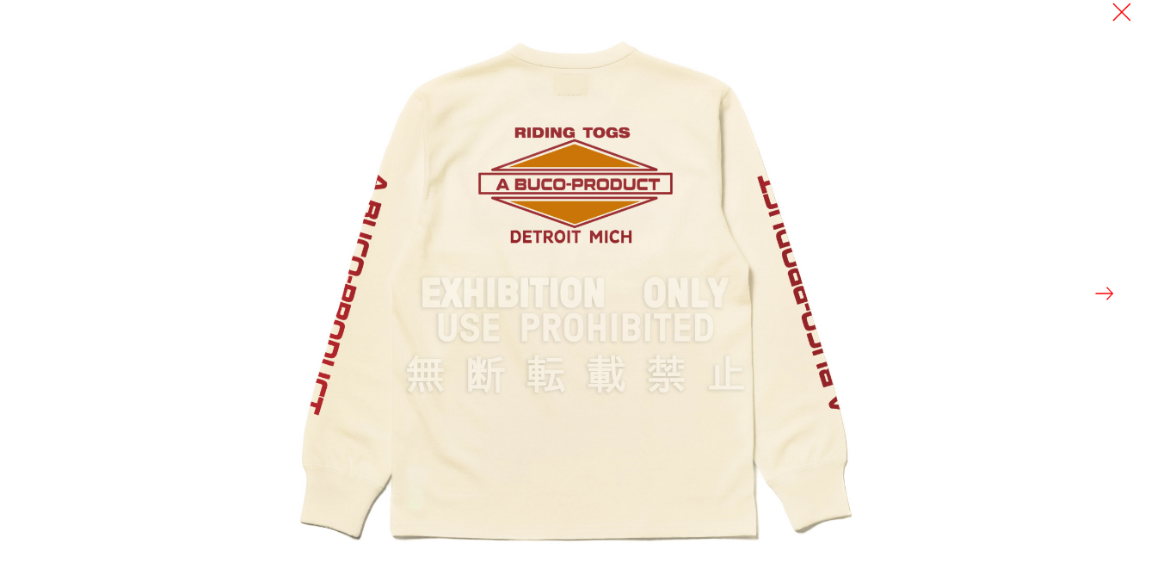
click at [538, 201] on img at bounding box center [575, 293] width 587 height 587
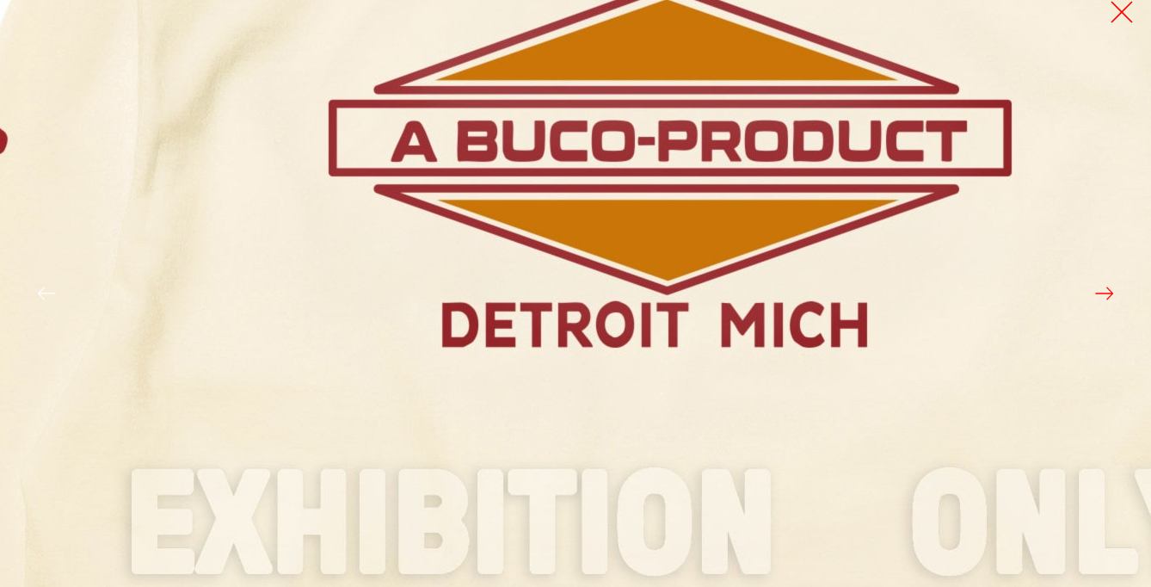
click at [1125, 22] on button at bounding box center [1122, 12] width 24 height 24
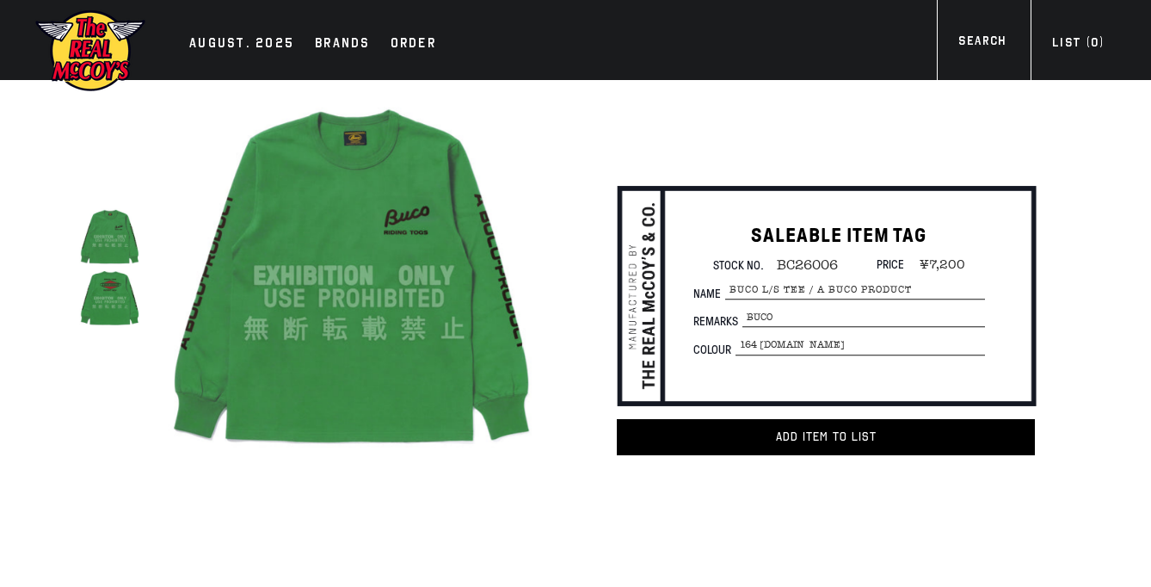
click at [106, 310] on img at bounding box center [109, 298] width 61 height 61
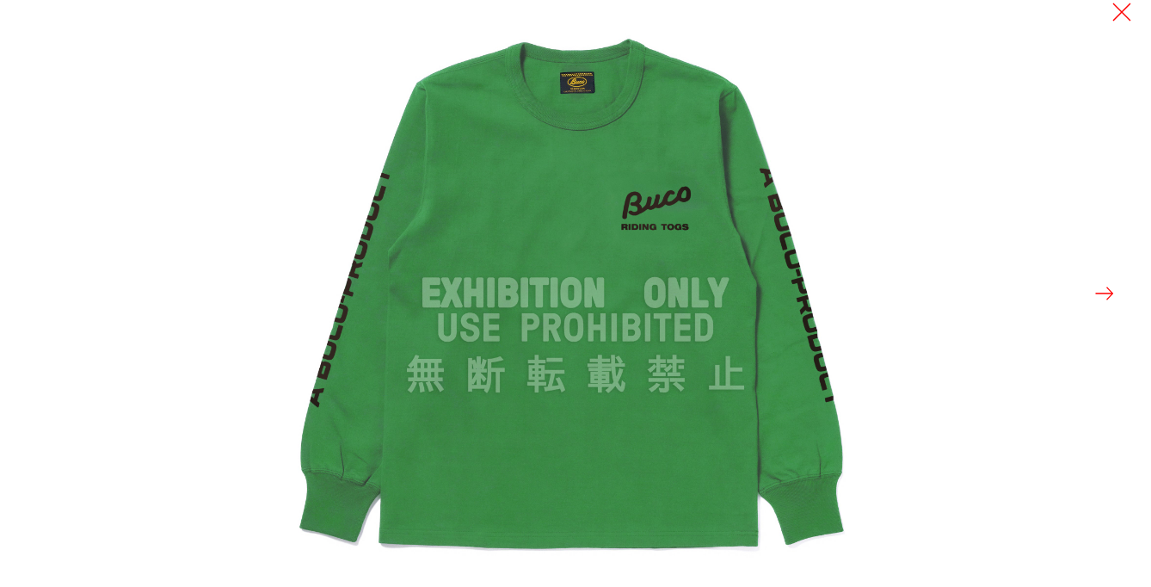
click at [1106, 294] on button at bounding box center [1105, 293] width 24 height 24
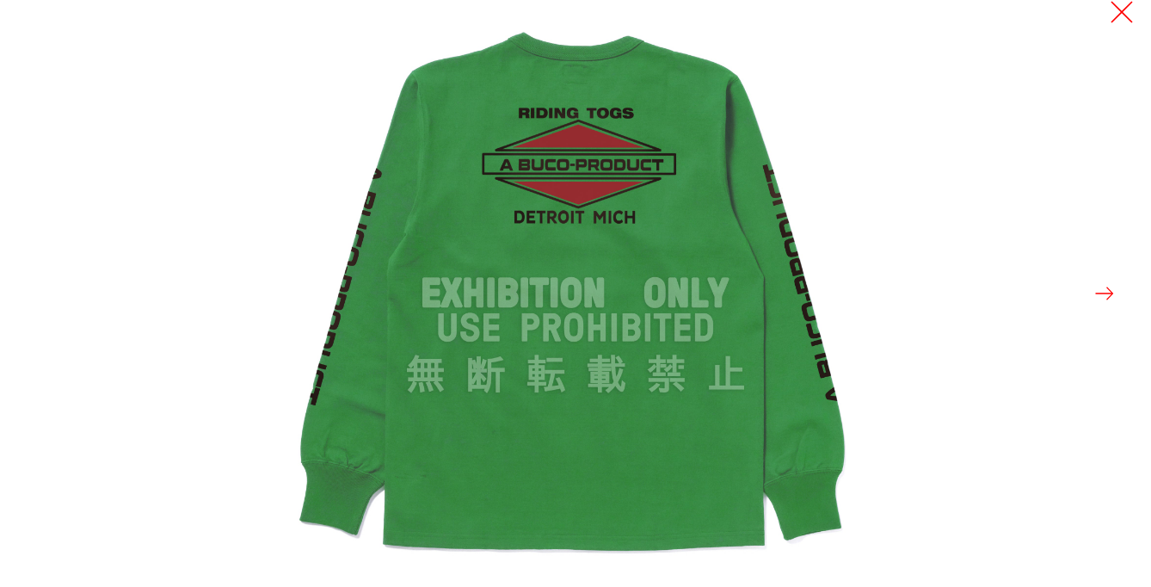
click at [1119, 13] on button at bounding box center [1122, 12] width 24 height 24
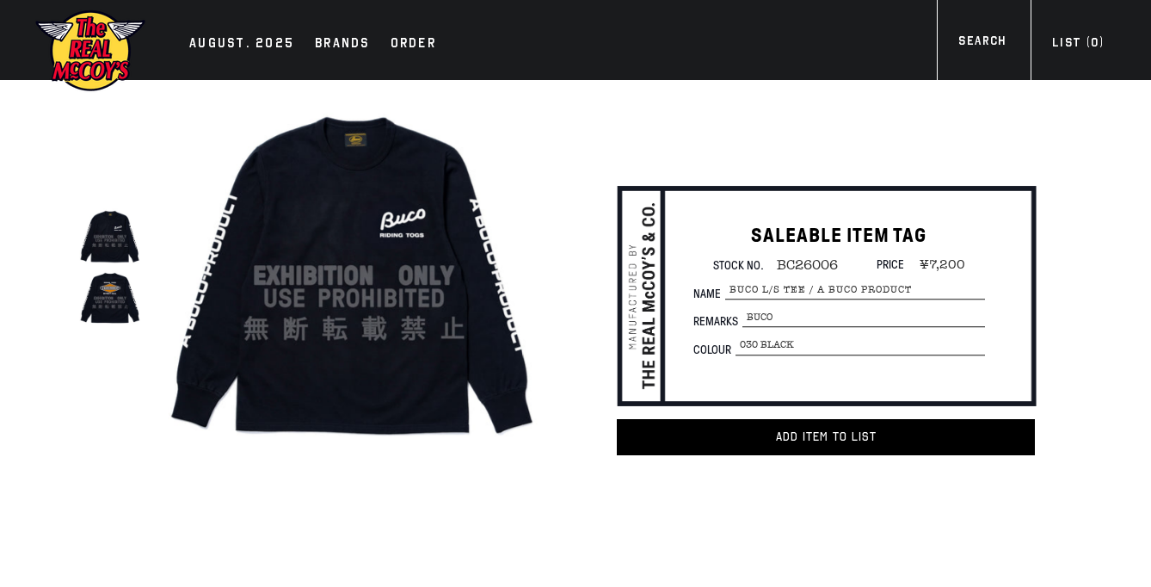
click at [263, 257] on img at bounding box center [354, 275] width 383 height 383
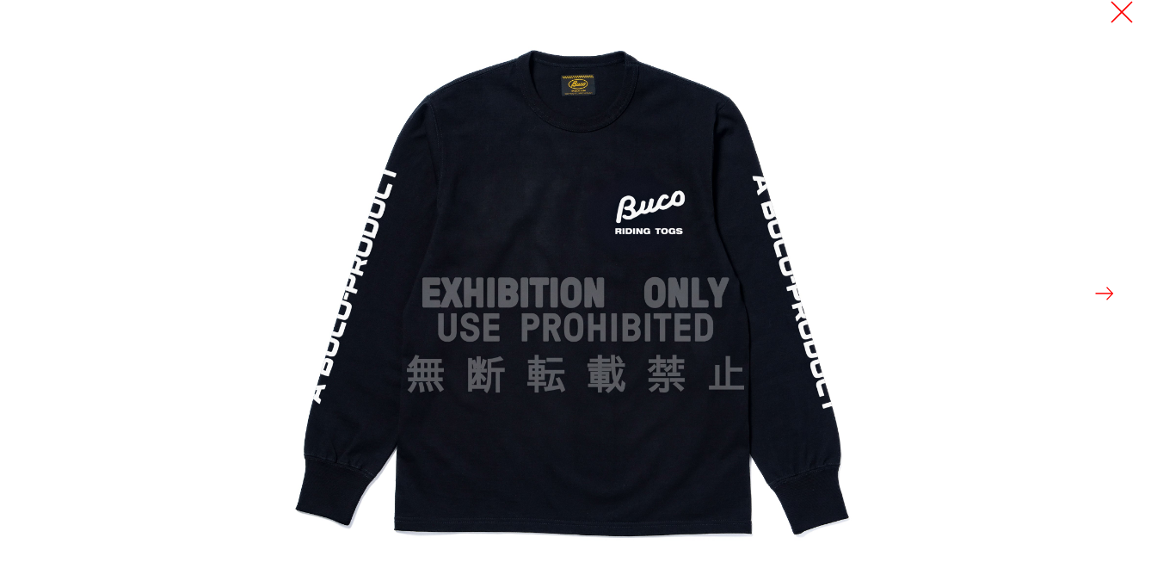
click at [1116, 9] on button at bounding box center [1122, 12] width 24 height 24
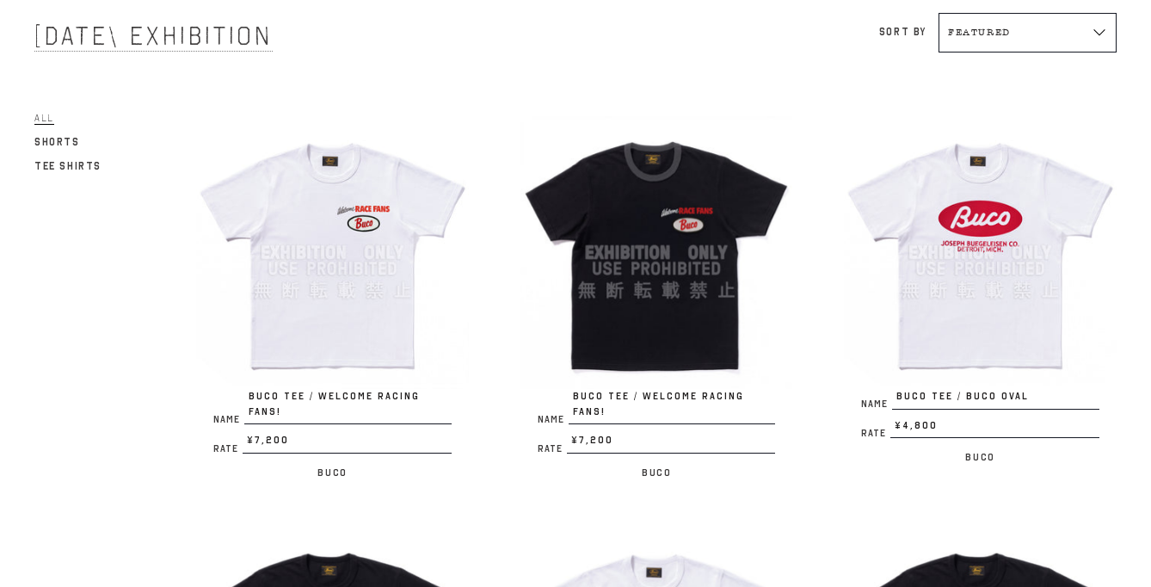
scroll to position [108, 0]
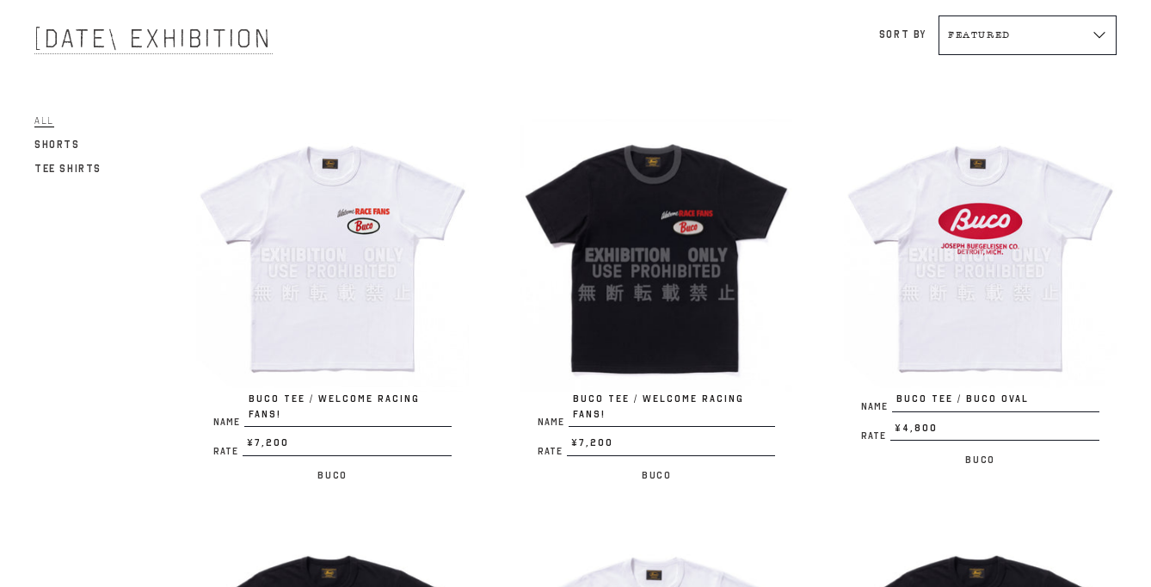
click at [423, 260] on img at bounding box center [332, 255] width 273 height 273
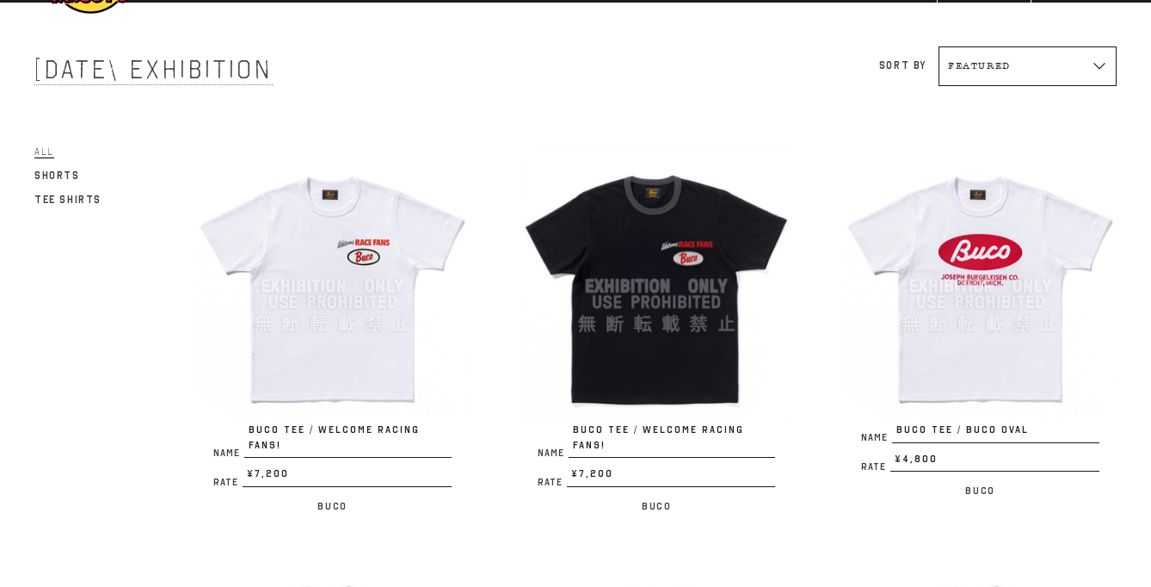
scroll to position [66, 0]
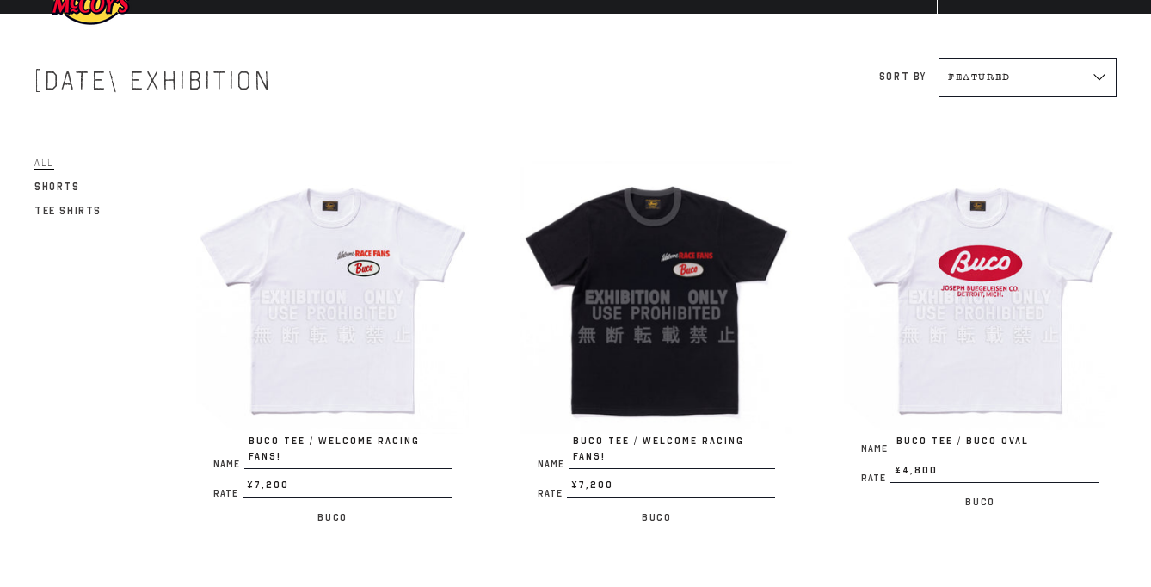
click at [706, 274] on img at bounding box center [656, 297] width 273 height 273
click at [908, 300] on img at bounding box center [980, 297] width 273 height 273
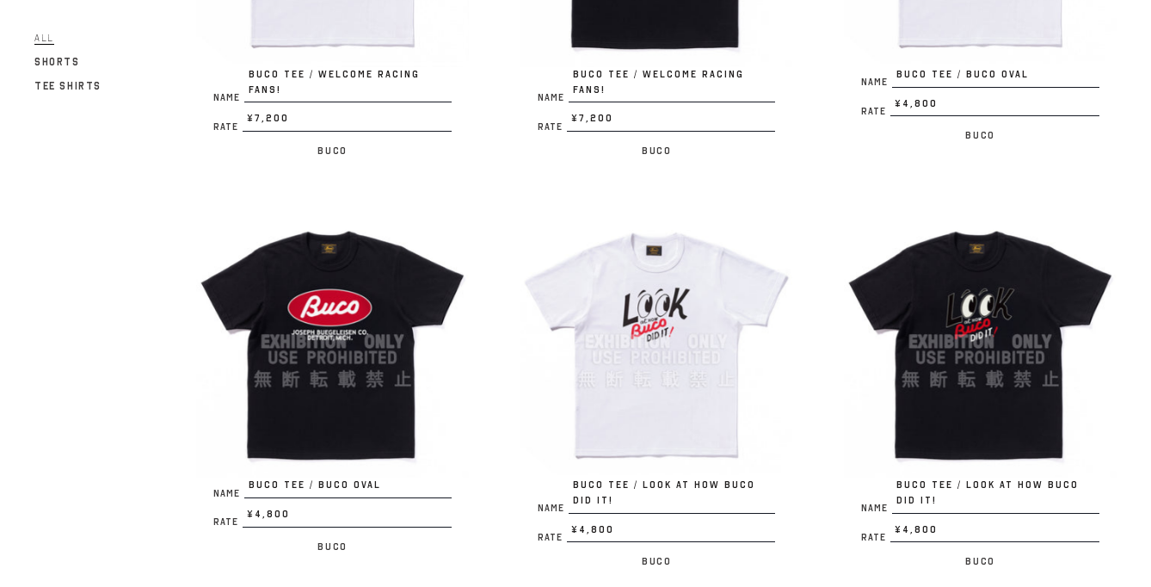
scroll to position [424, 0]
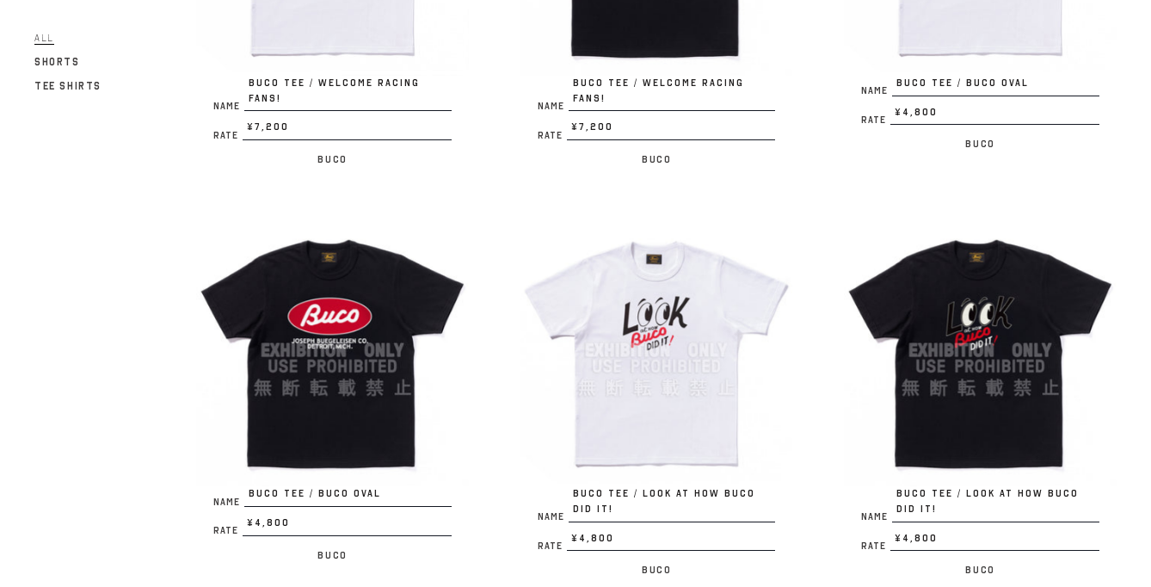
click at [643, 344] on img at bounding box center [656, 350] width 273 height 273
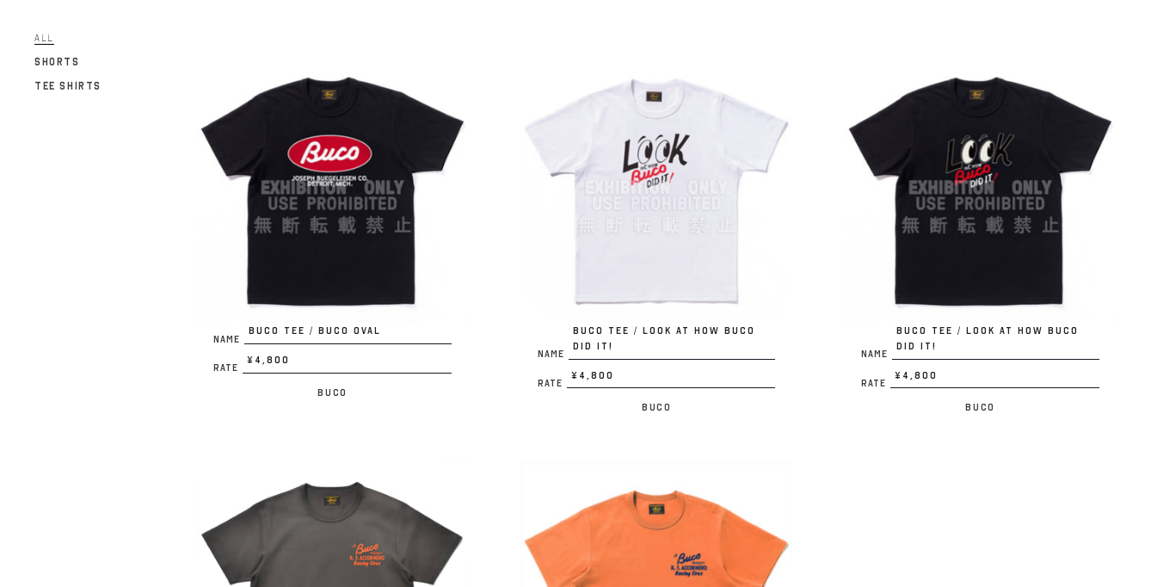
scroll to position [824, 0]
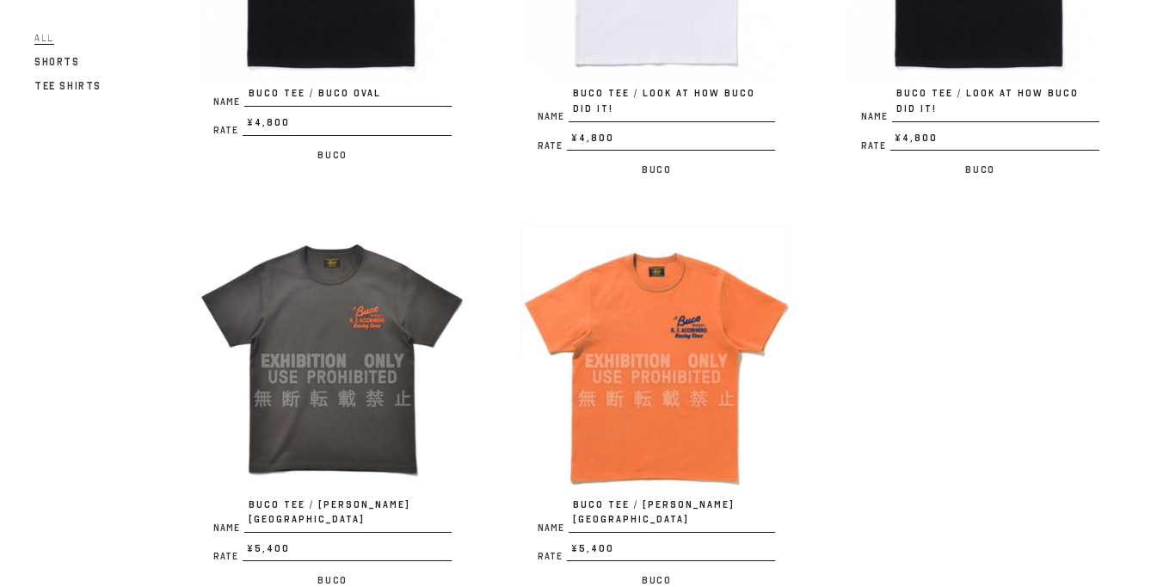
click at [314, 326] on img at bounding box center [332, 361] width 273 height 273
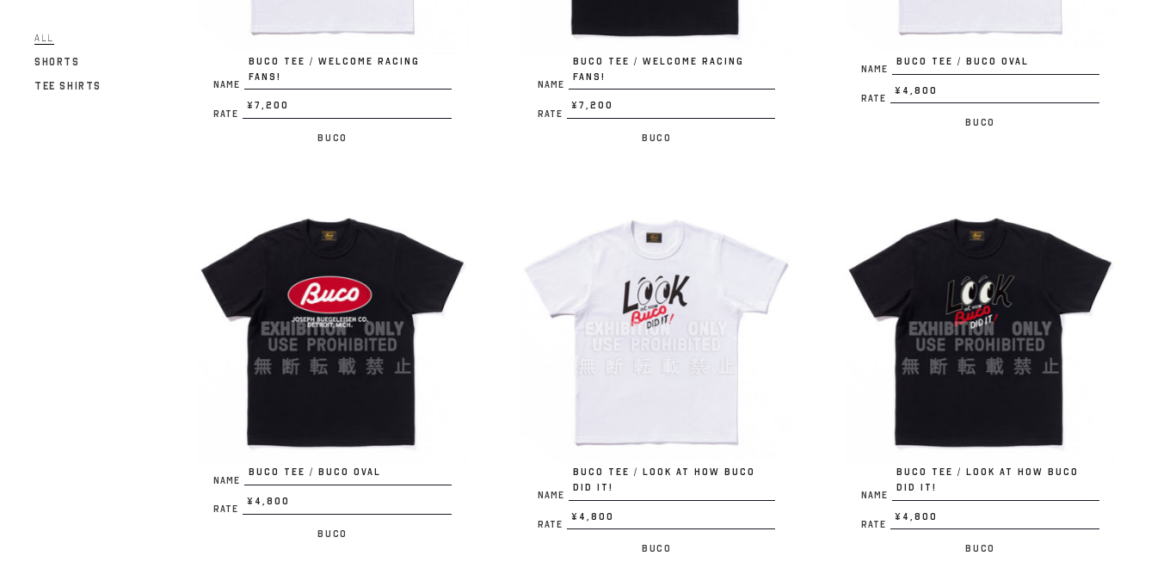
scroll to position [447, 0]
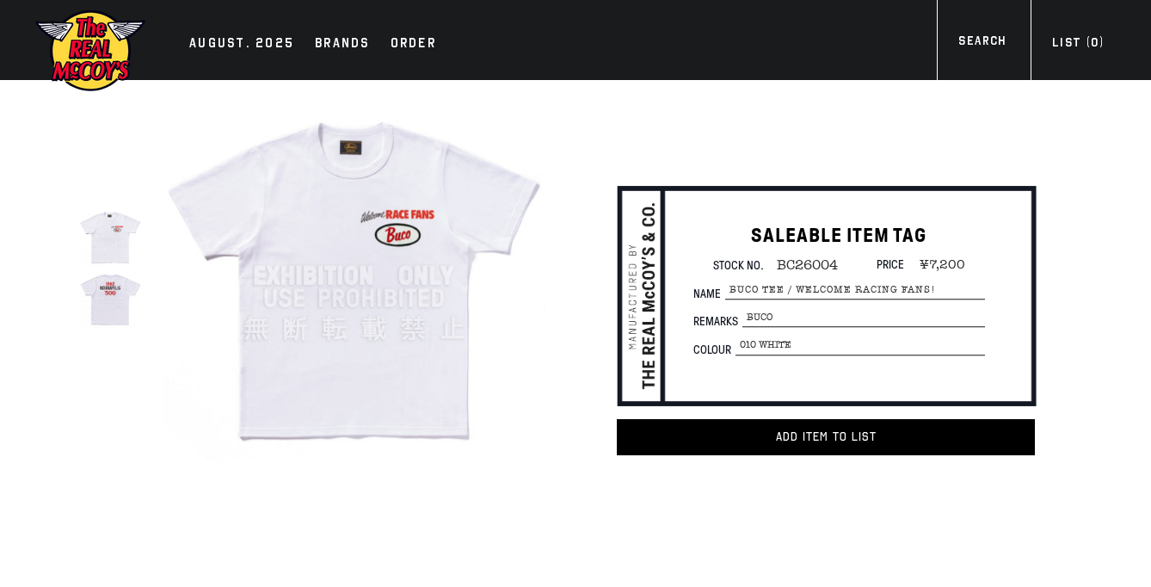
click at [133, 299] on img at bounding box center [109, 298] width 61 height 61
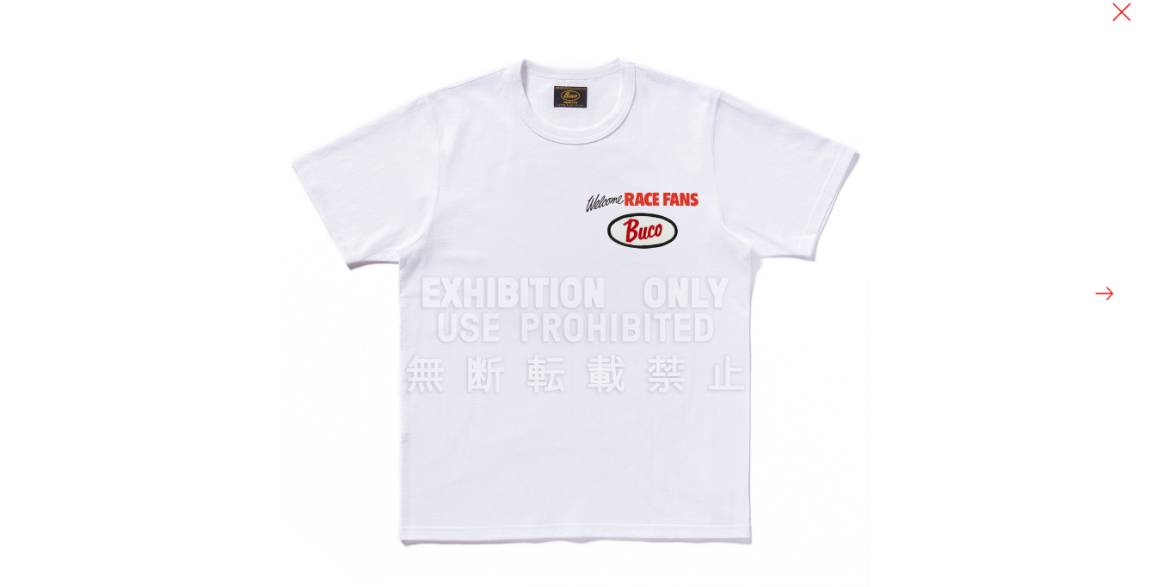
click at [1105, 295] on button at bounding box center [1105, 293] width 24 height 24
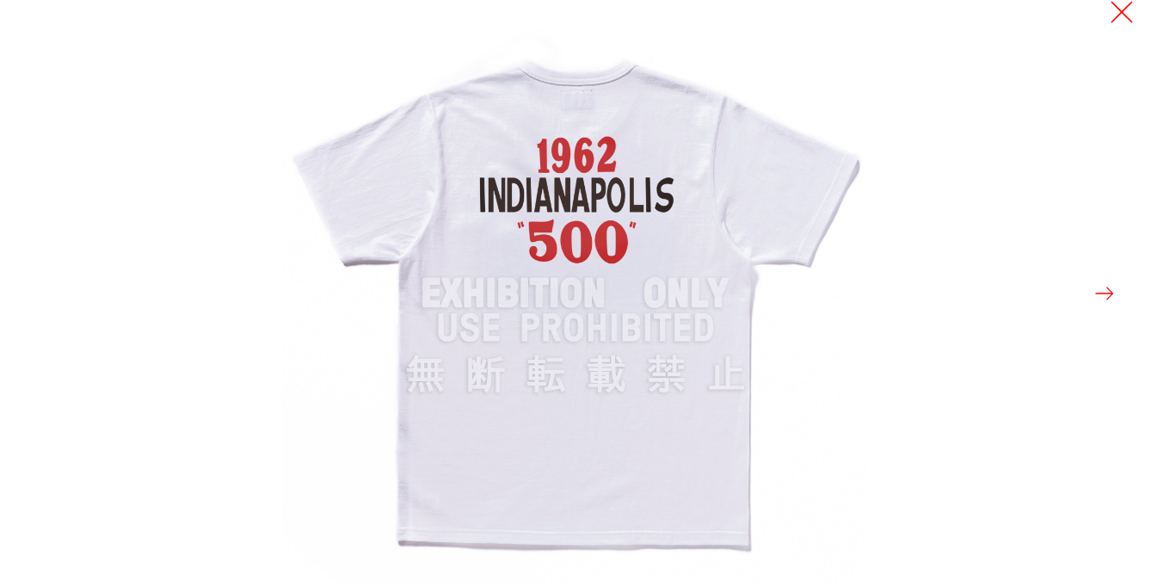
click at [1121, 17] on button at bounding box center [1122, 12] width 24 height 24
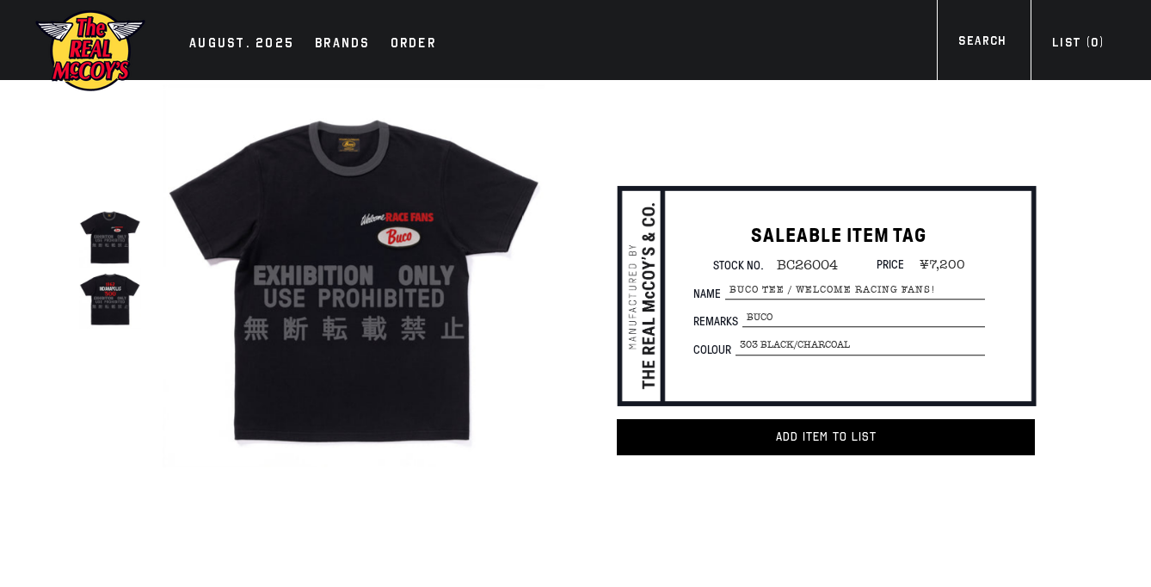
click at [102, 292] on img at bounding box center [109, 298] width 61 height 61
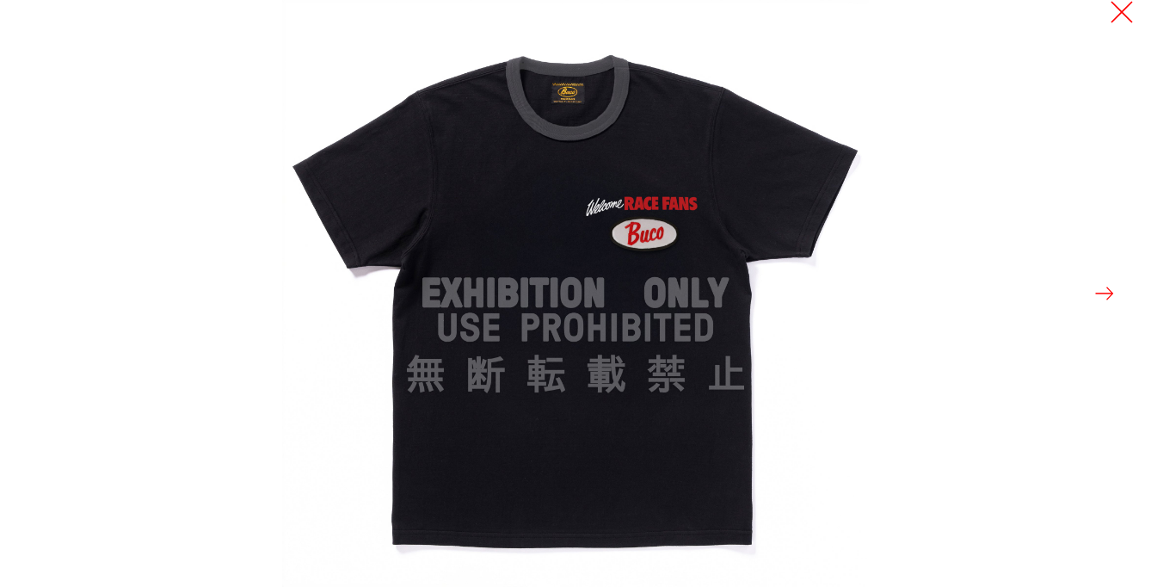
click at [1123, 13] on button at bounding box center [1122, 12] width 24 height 24
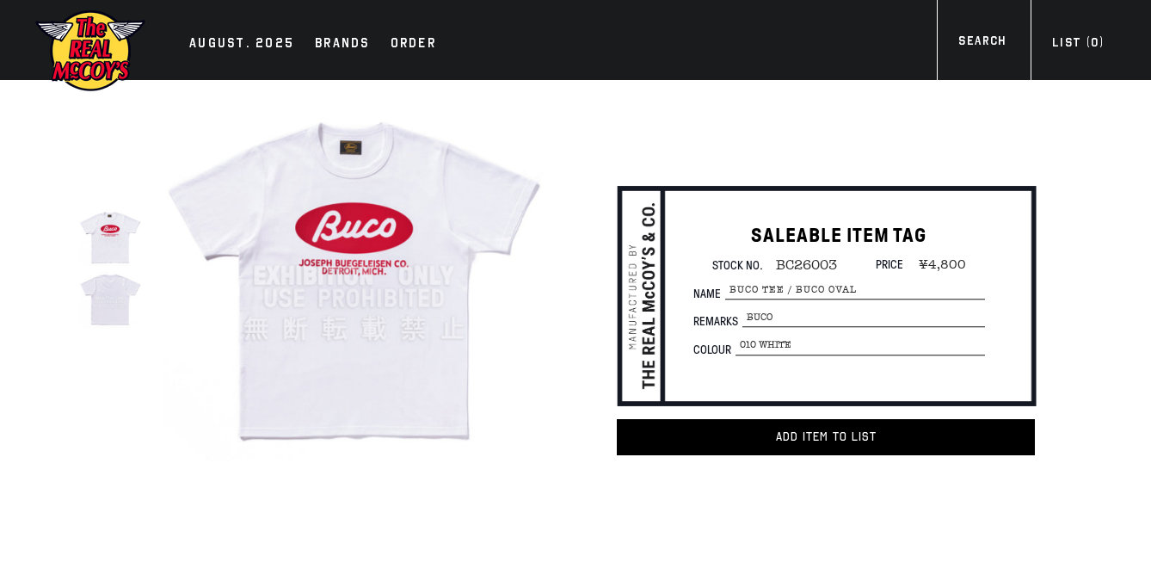
click at [113, 296] on img at bounding box center [109, 298] width 61 height 61
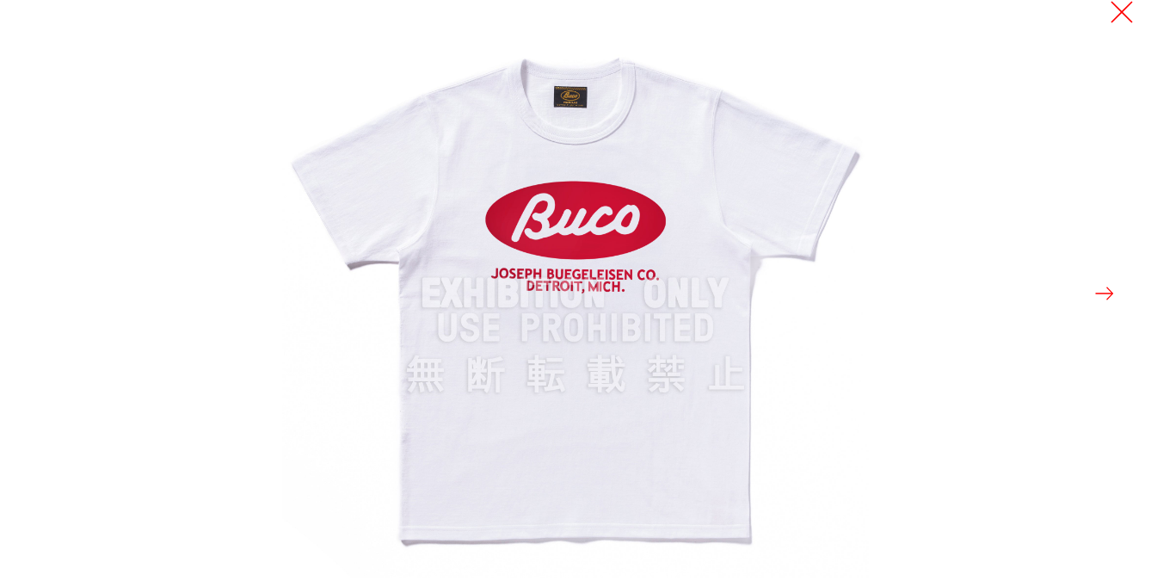
click at [1114, 14] on button at bounding box center [1122, 12] width 24 height 24
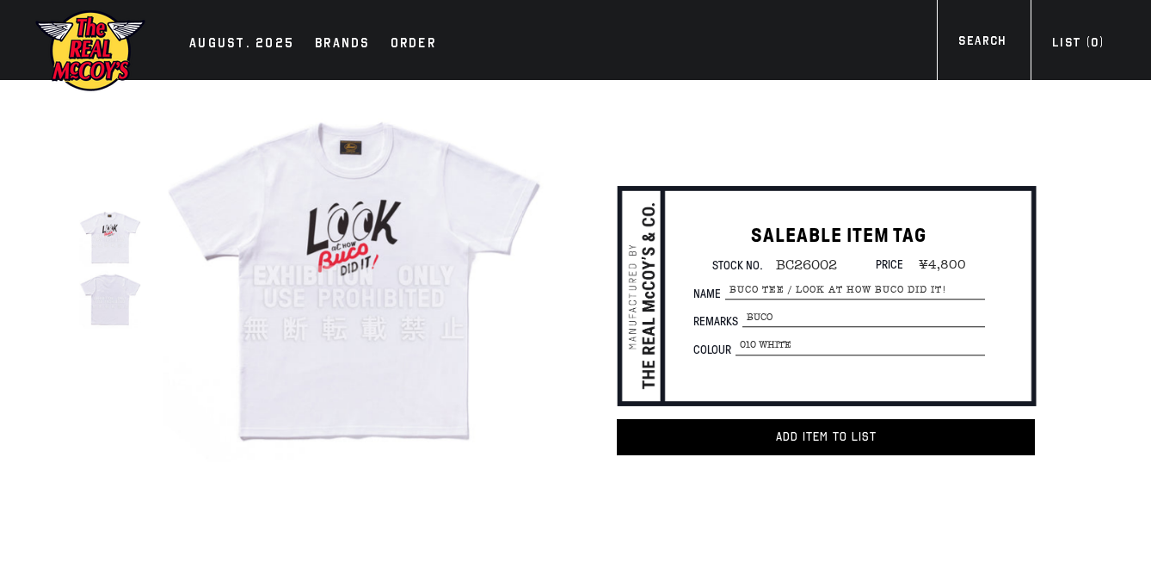
click at [115, 303] on img at bounding box center [109, 298] width 61 height 61
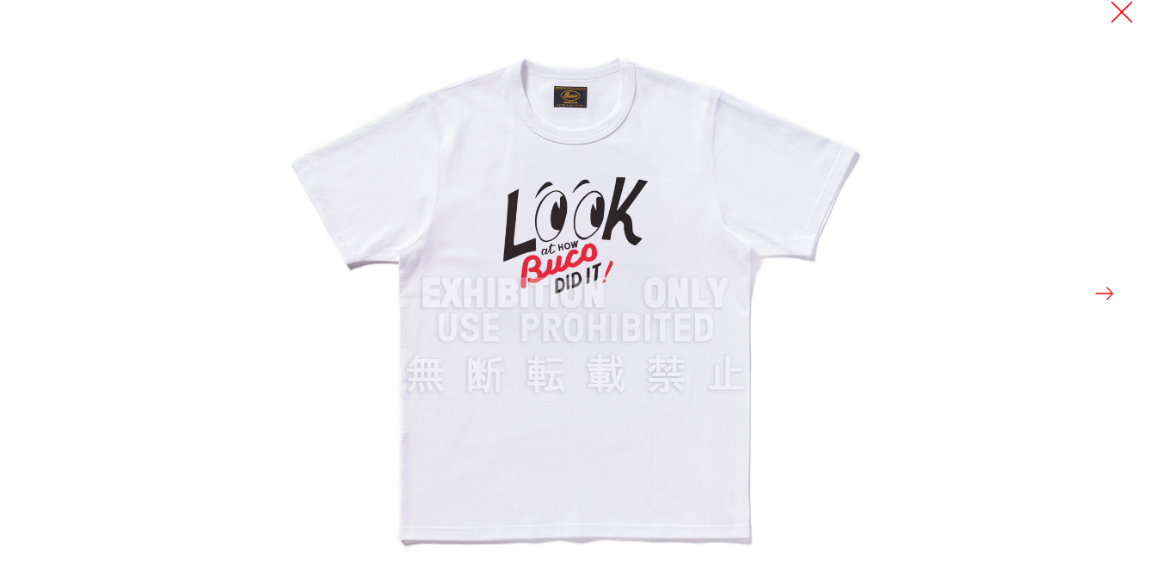
click at [1131, 15] on button at bounding box center [1122, 12] width 24 height 24
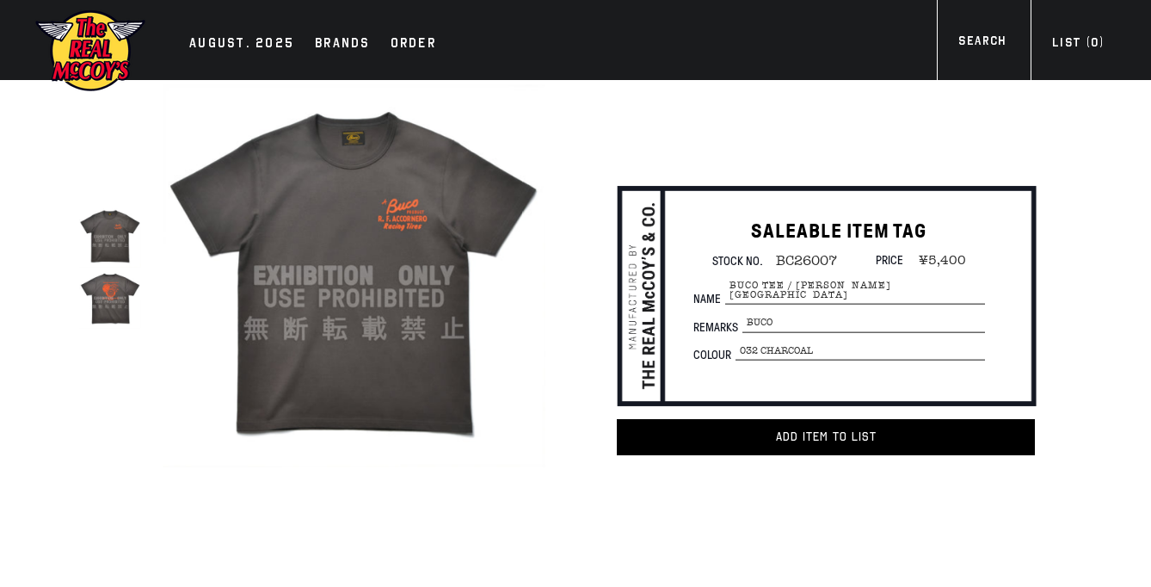
click at [111, 297] on img at bounding box center [109, 298] width 61 height 61
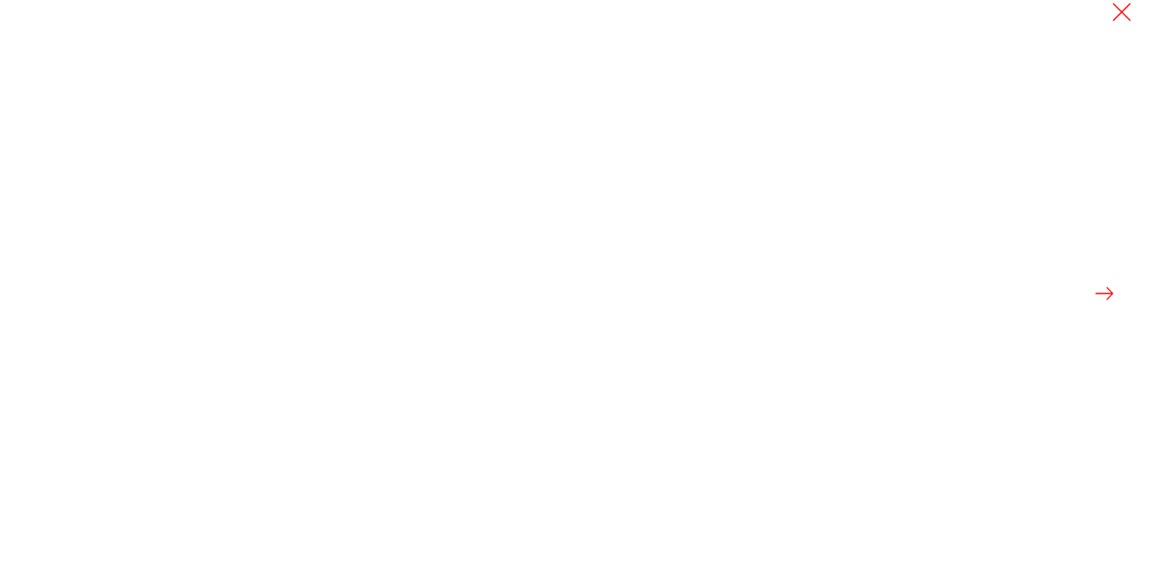
click at [1107, 295] on button at bounding box center [1105, 293] width 24 height 24
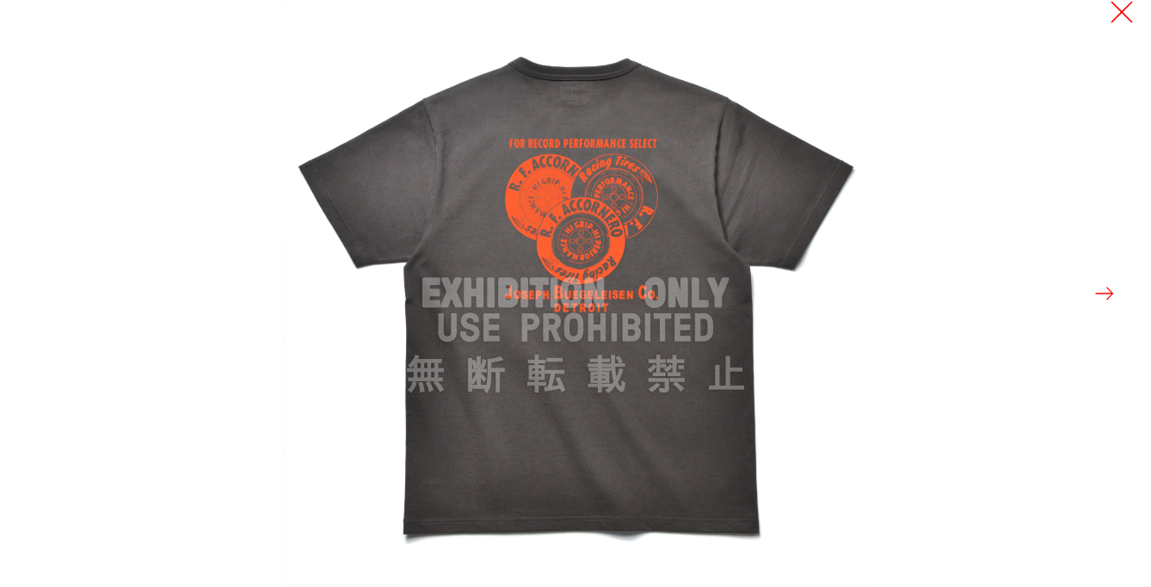
click at [1128, 11] on button at bounding box center [1122, 12] width 24 height 24
